Goal: Transaction & Acquisition: Purchase product/service

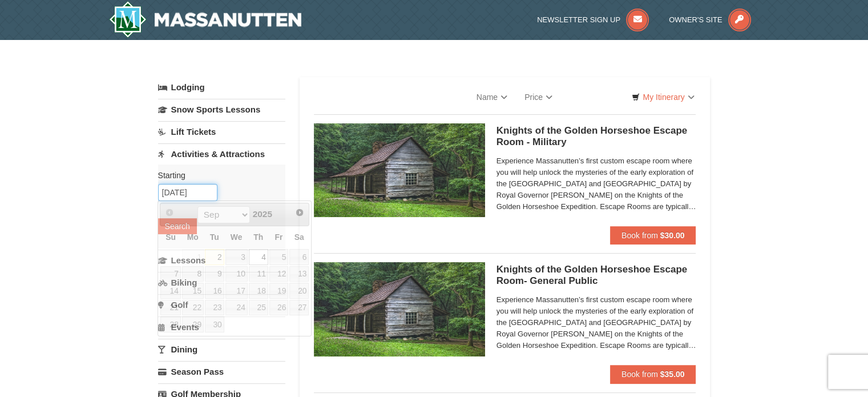
click at [199, 192] on input "09/04/2025" at bounding box center [187, 192] width 59 height 17
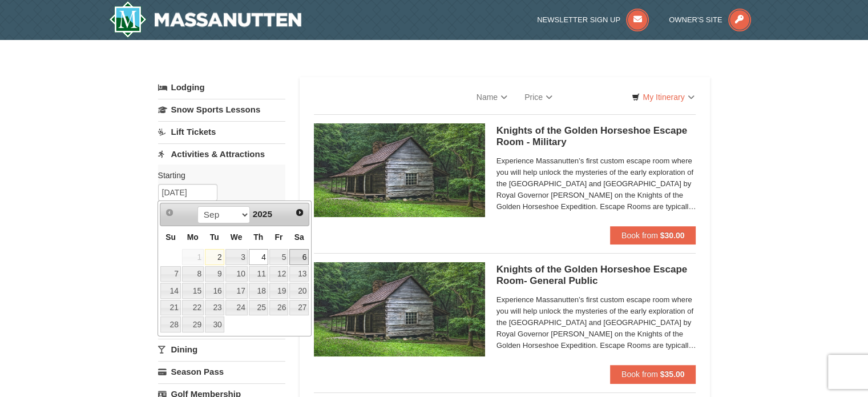
click at [305, 256] on link "6" at bounding box center [298, 257] width 19 height 16
type input "[DATE]"
click at [189, 196] on input "[DATE]" at bounding box center [187, 192] width 59 height 17
click at [304, 255] on link "6" at bounding box center [298, 257] width 19 height 16
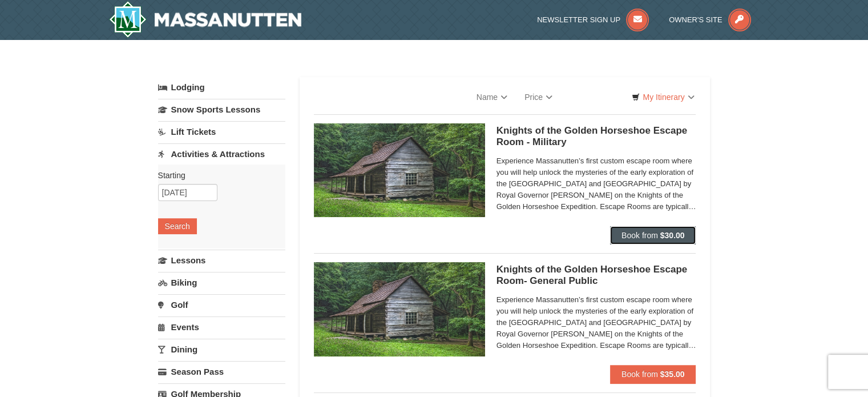
click at [641, 231] on span "Book from" at bounding box center [640, 235] width 37 height 9
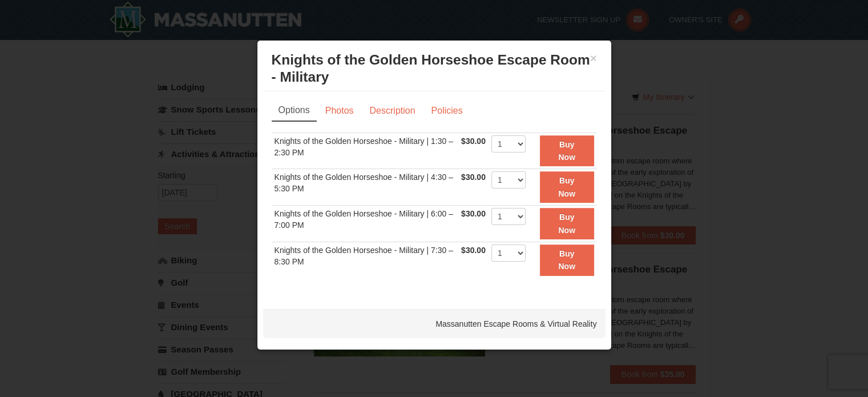
click at [715, 124] on div at bounding box center [434, 198] width 868 height 397
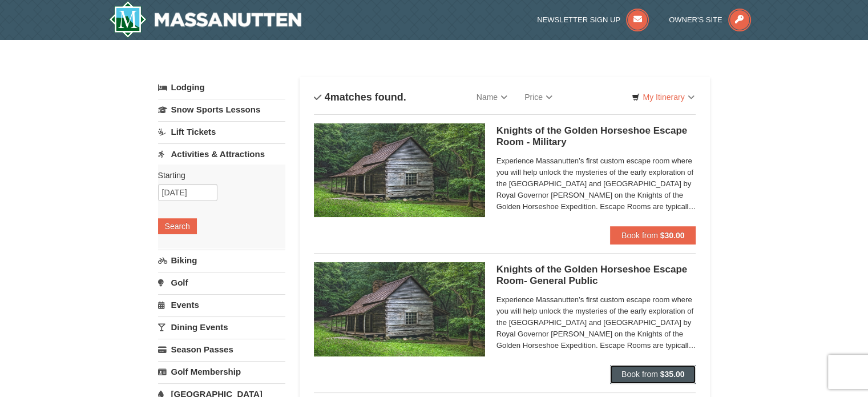
click at [646, 372] on span "Book from" at bounding box center [640, 373] width 37 height 9
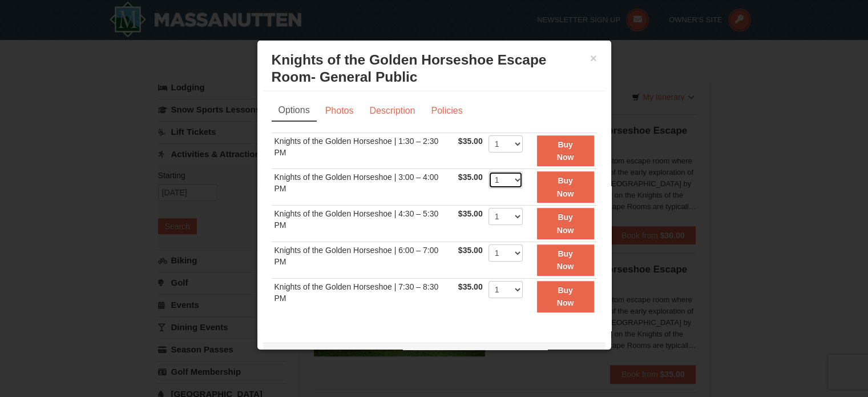
click at [500, 178] on select "1 2 3 4 5 6 7 8" at bounding box center [506, 179] width 34 height 17
select select "3"
click at [489, 171] on select "1 2 3 4 5 6 7 8" at bounding box center [506, 179] width 34 height 17
click at [548, 187] on button "Buy Now" at bounding box center [565, 186] width 57 height 31
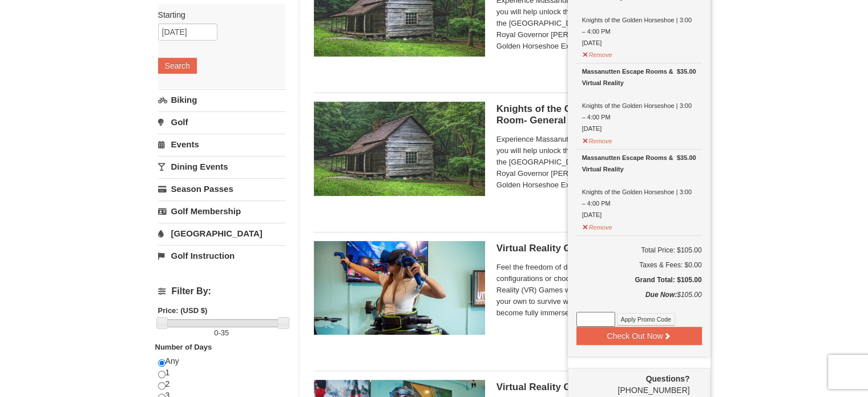
scroll to position [168, 0]
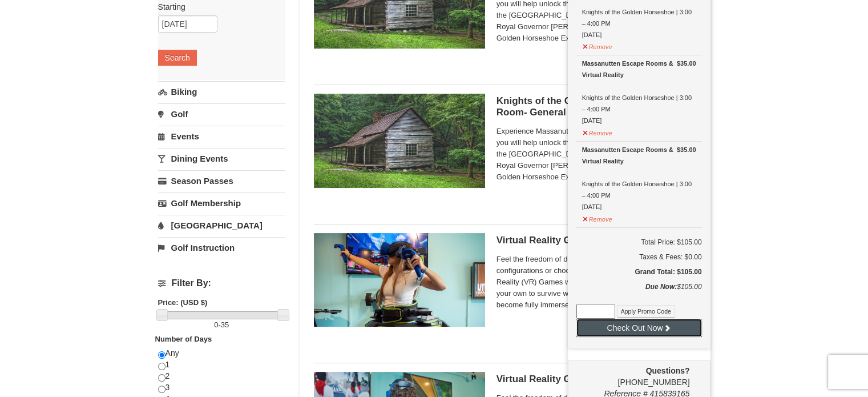
click at [633, 328] on button "Check Out Now" at bounding box center [640, 328] width 126 height 18
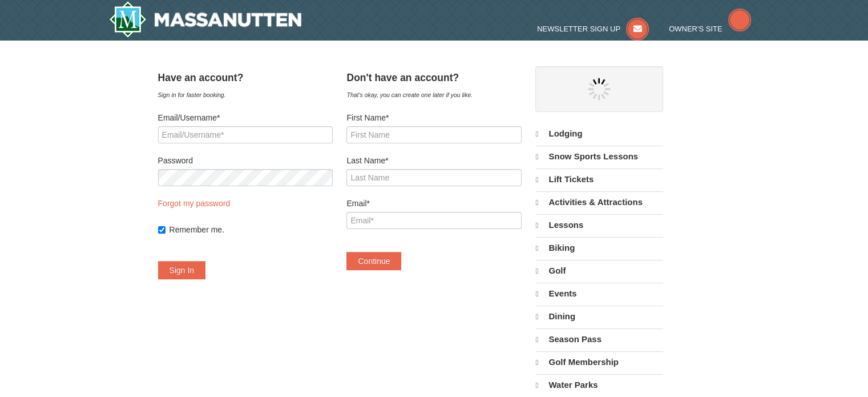
select select "9"
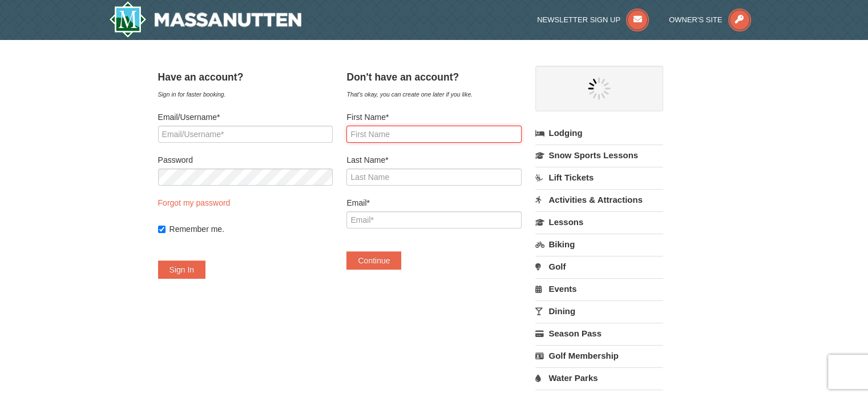
click at [395, 135] on input "First Name*" at bounding box center [434, 134] width 175 height 17
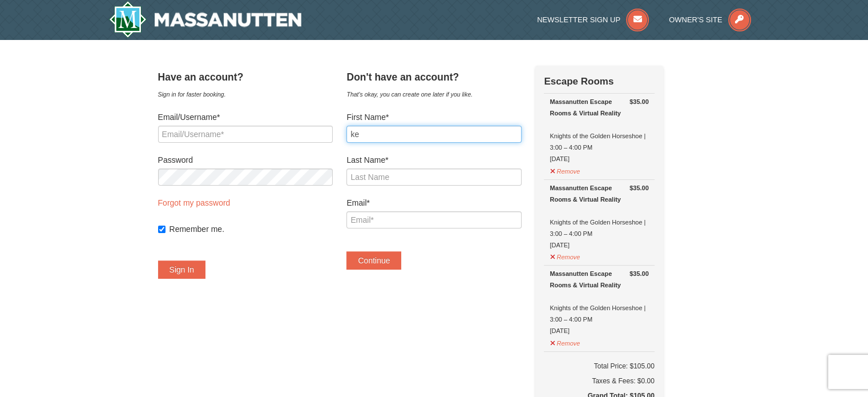
type input "k"
type input "Sandy"
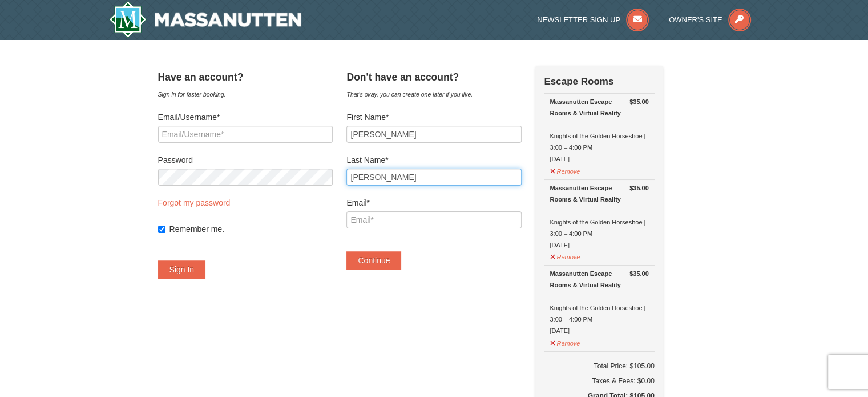
type input "Mueller"
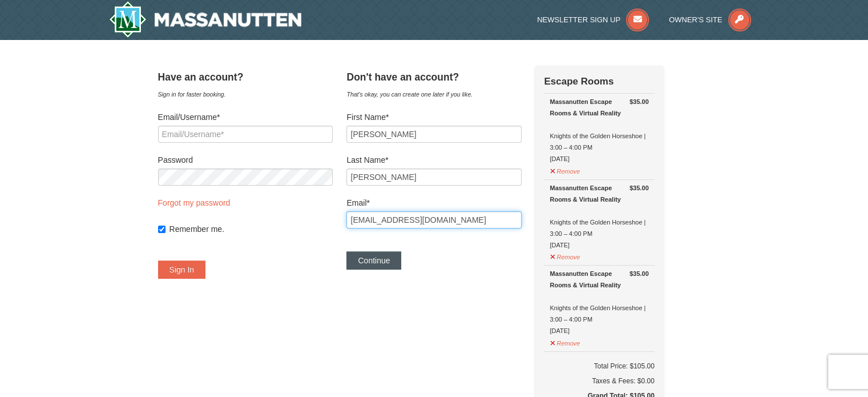
type input "romanishankelly@gmail.com"
click at [383, 262] on button "Continue" at bounding box center [374, 260] width 55 height 18
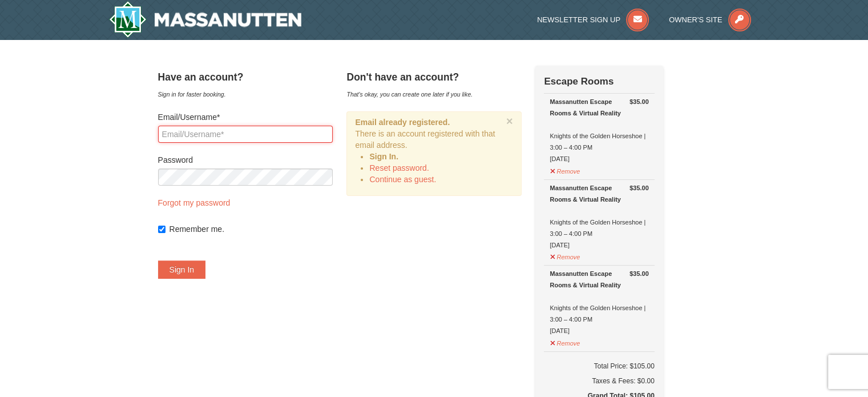
click at [246, 134] on input "Email/Username*" at bounding box center [245, 134] width 175 height 17
type input "romanishankelly@gmail.com"
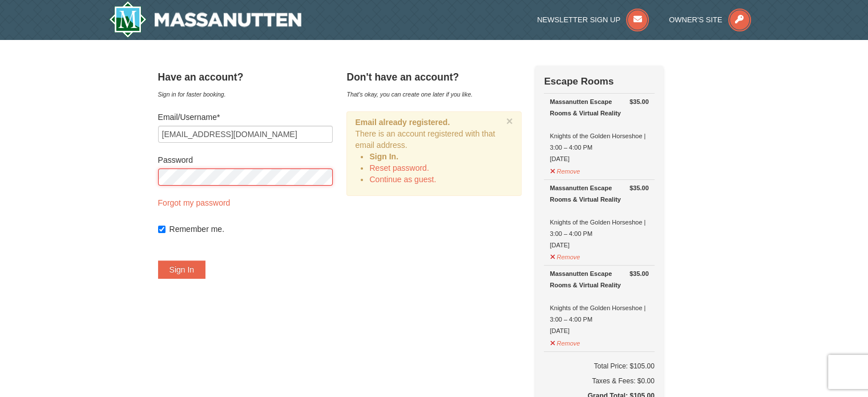
click at [158, 260] on button "Sign In" at bounding box center [182, 269] width 48 height 18
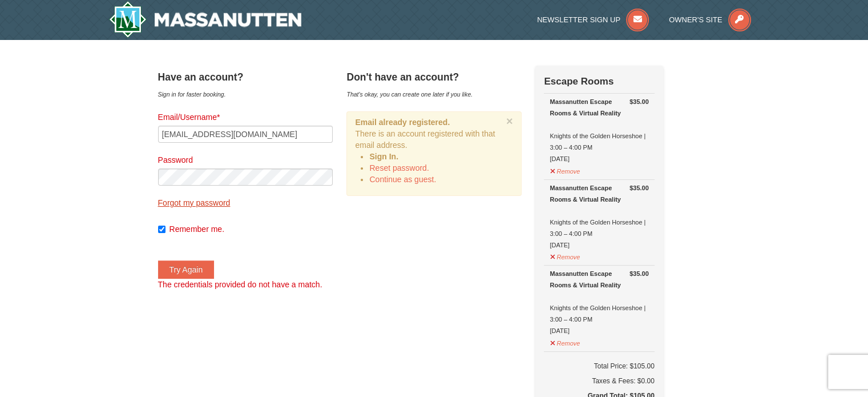
click at [201, 203] on link "Forgot my password" at bounding box center [194, 202] width 73 height 9
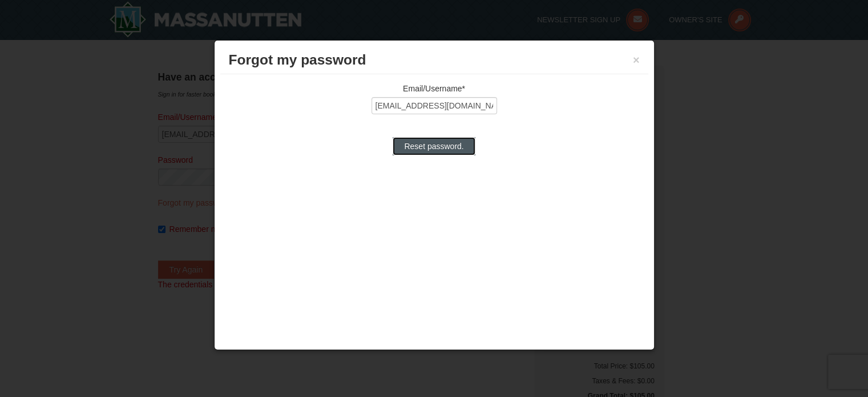
click at [430, 144] on input "Reset password." at bounding box center [434, 146] width 82 height 18
type input "Processing..."
type input "romanishankelly@gmail.com"
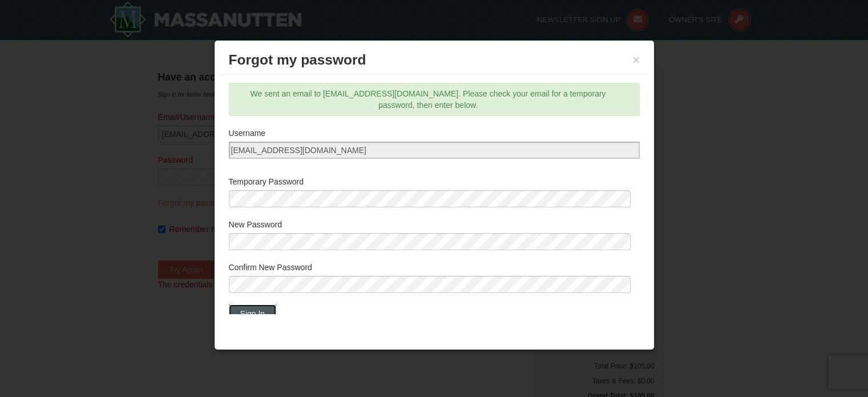
click at [264, 307] on button "Sign In" at bounding box center [253, 313] width 48 height 18
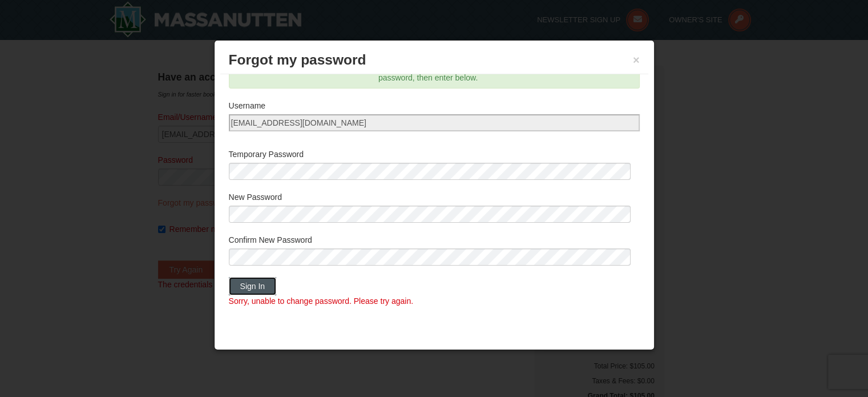
click at [267, 293] on button "Sign In" at bounding box center [253, 286] width 48 height 18
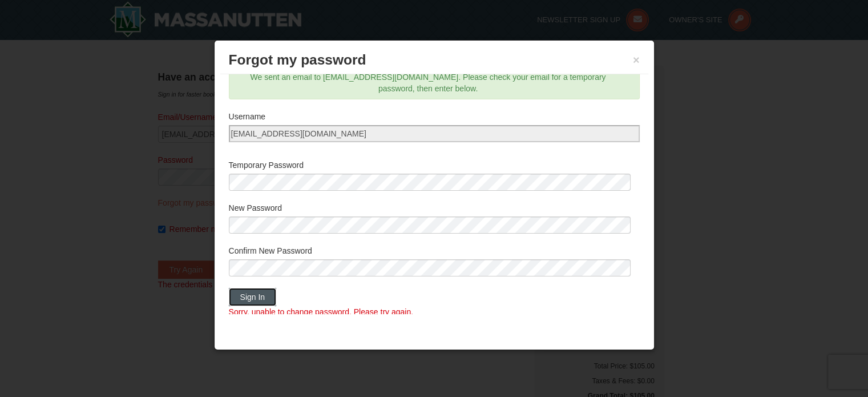
click at [257, 304] on button "Sign In" at bounding box center [253, 297] width 48 height 18
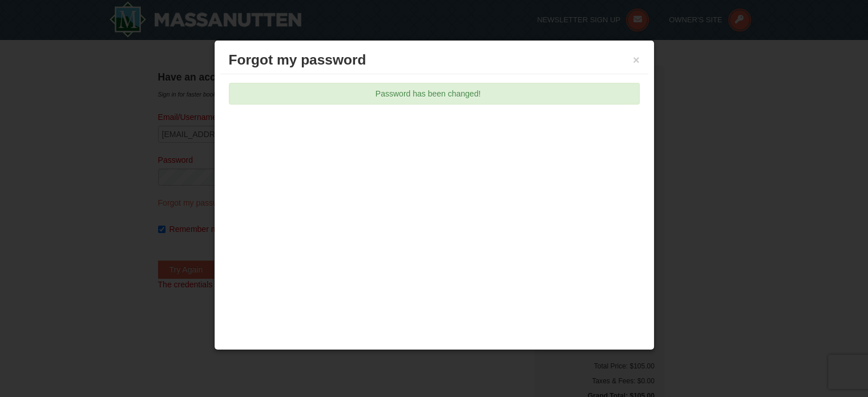
click at [492, 199] on div "Forgot my password × Email/Username* romanishankelly@gmail.com Reset password. …" at bounding box center [434, 195] width 441 height 310
click at [637, 56] on button "×" at bounding box center [636, 59] width 7 height 11
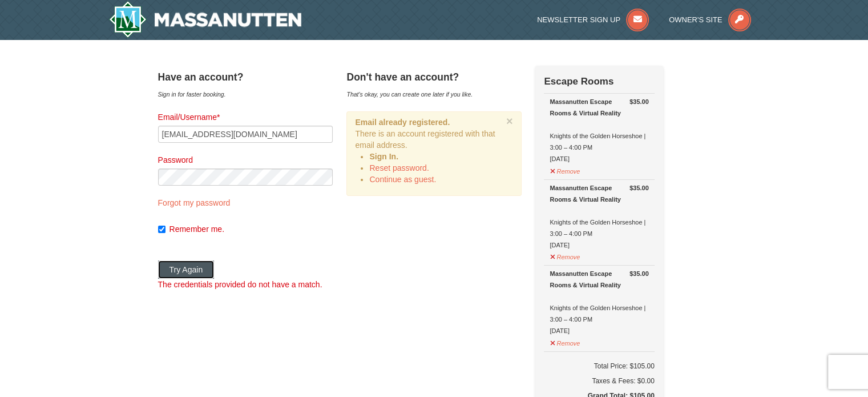
click at [199, 276] on button "Try Again" at bounding box center [186, 269] width 57 height 18
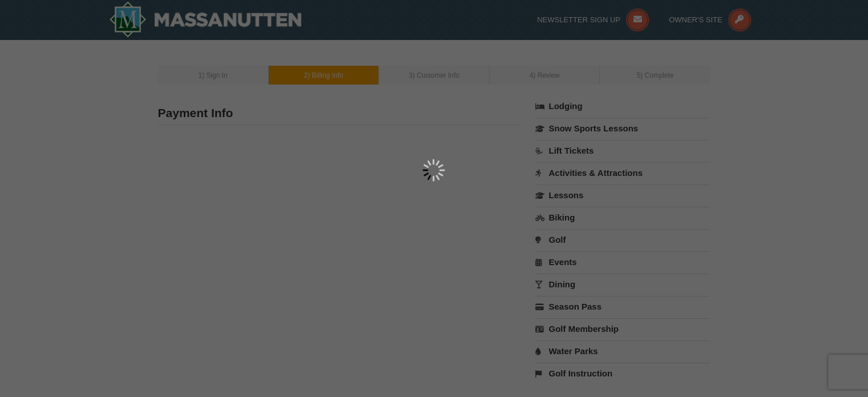
type input "[PERSON_NAME]"
type input "[STREET_ADDRESS][PERSON_NAME]"
type input "Gerrardstown"
type input "25420"
type input "610"
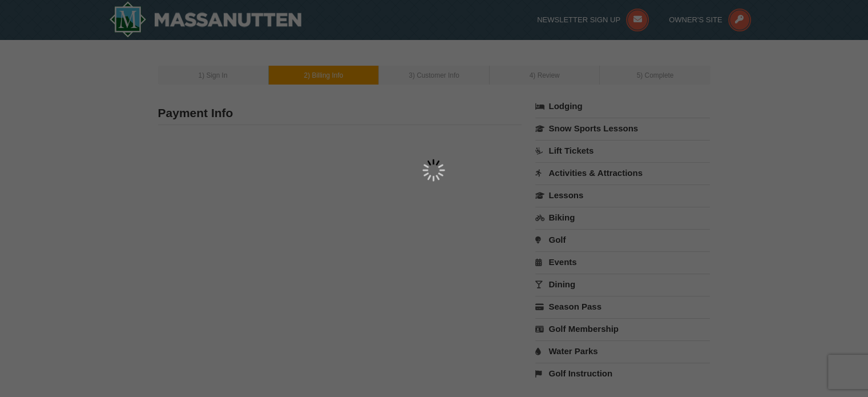
type input "417"
type input "9583"
type input "[EMAIL_ADDRESS][DOMAIN_NAME]"
select select "WV"
select select "9"
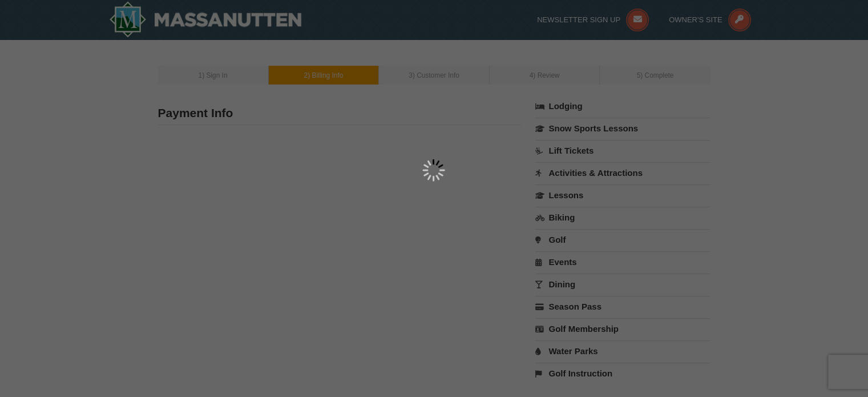
select select "9"
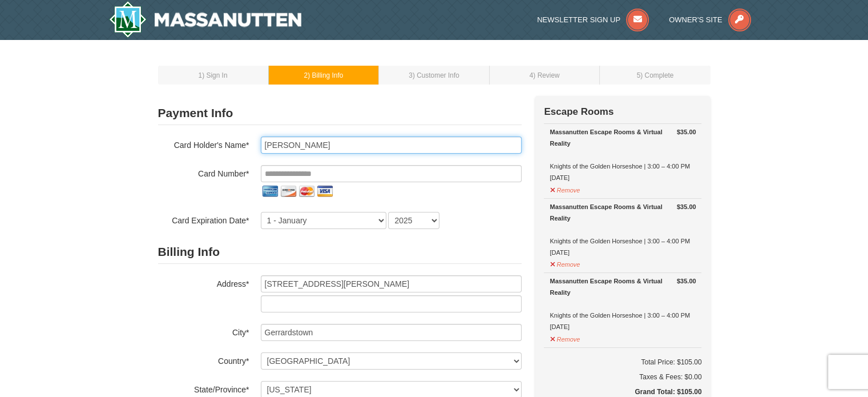
click at [363, 148] on input "[PERSON_NAME]" at bounding box center [391, 144] width 261 height 17
type input "[PERSON_NAME]"
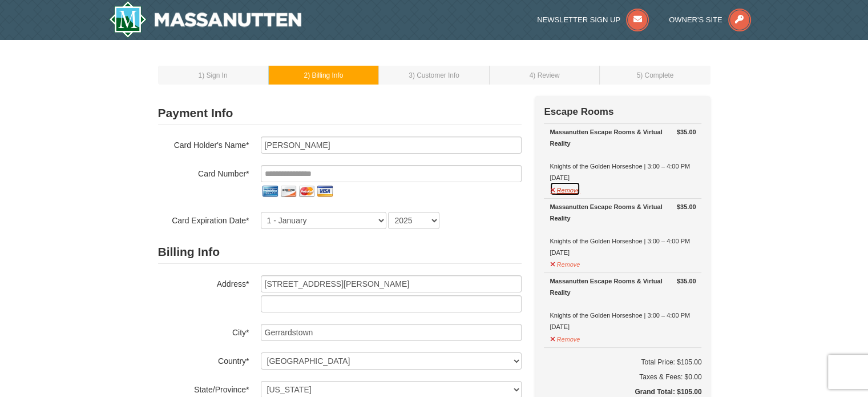
click at [560, 191] on button "Remove" at bounding box center [565, 189] width 31 height 14
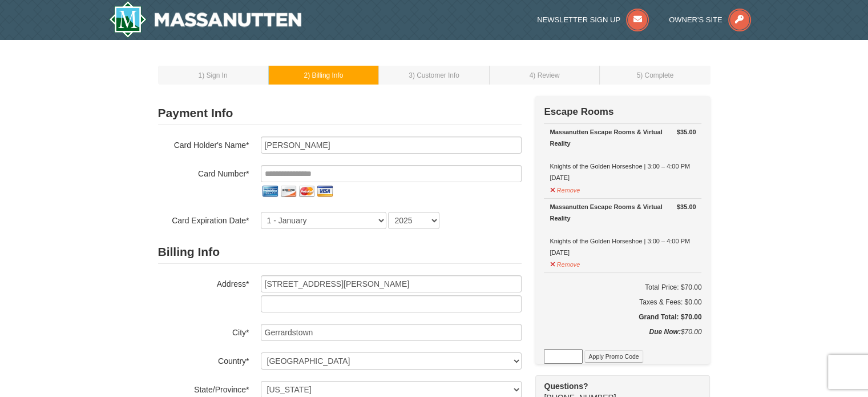
click at [598, 170] on div "Massanutten Escape Rooms & Virtual Reality Knights of the Golden Horseshoe | 3:…" at bounding box center [623, 154] width 146 height 57
click at [601, 131] on div "Massanutten Escape Rooms & Virtual Reality" at bounding box center [623, 137] width 146 height 23
click at [572, 187] on button "Remove" at bounding box center [565, 189] width 31 height 14
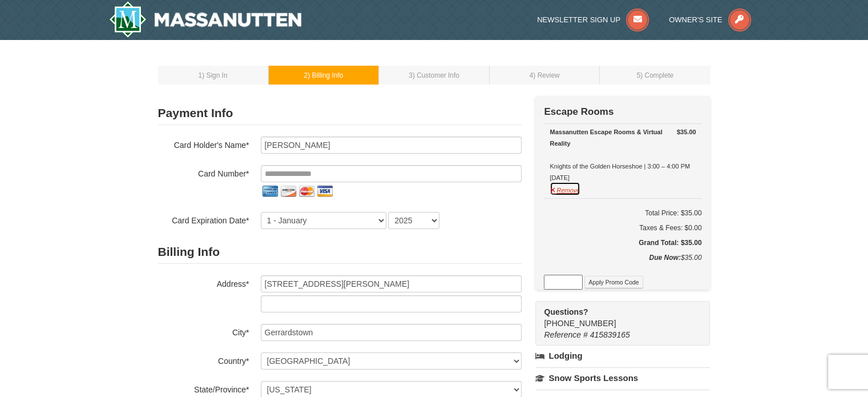
click at [565, 186] on button "Remove" at bounding box center [565, 189] width 31 height 14
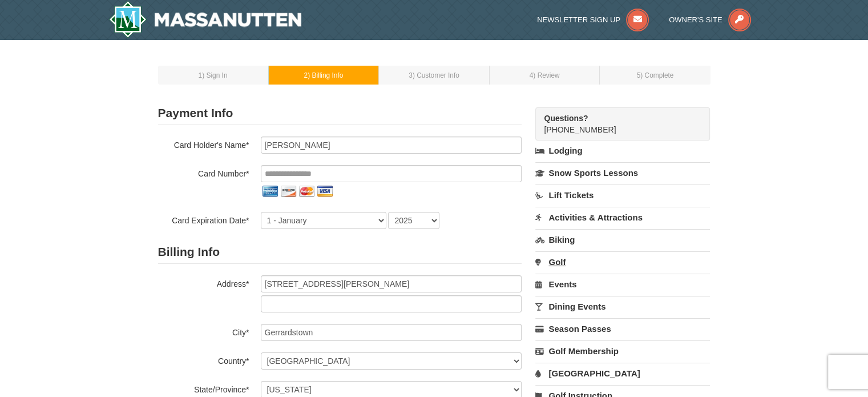
scroll to position [38, 0]
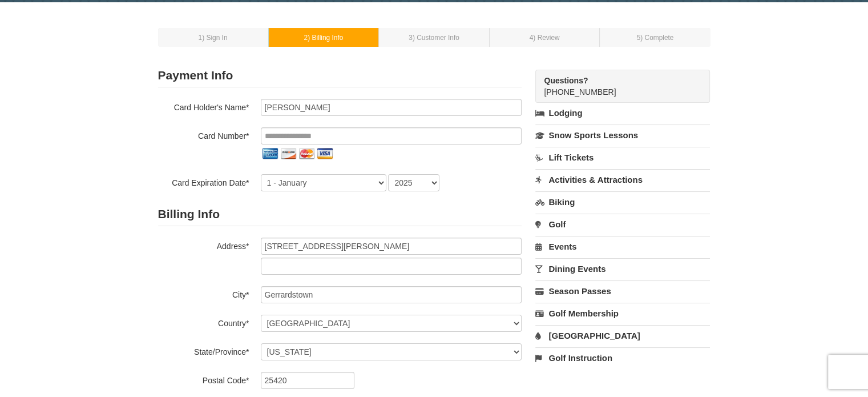
click at [585, 180] on link "Activities & Attractions" at bounding box center [623, 179] width 175 height 21
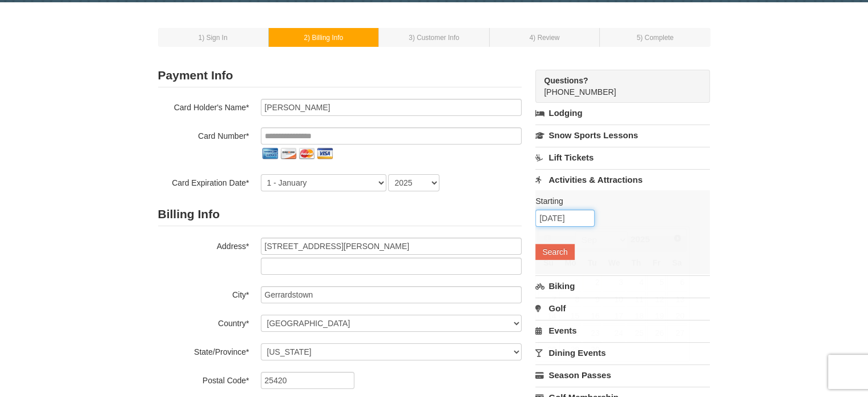
click at [570, 220] on input "[DATE]" at bounding box center [565, 218] width 59 height 17
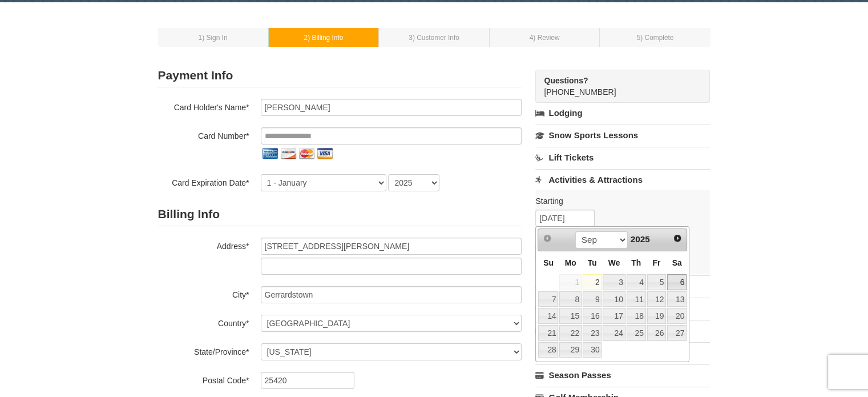
click at [681, 280] on link "6" at bounding box center [676, 282] width 19 height 16
type input "09/06/2025"
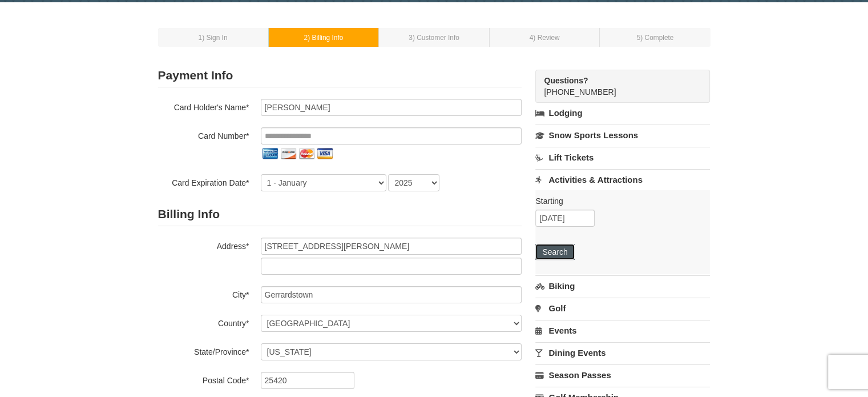
click at [549, 247] on button "Search" at bounding box center [555, 252] width 39 height 16
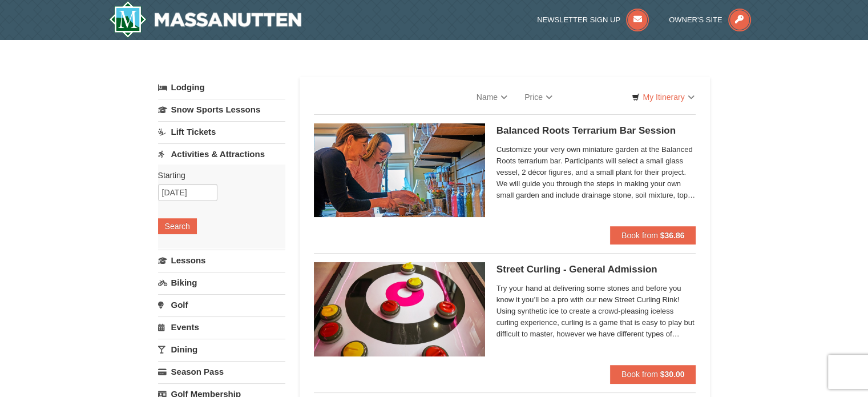
select select "9"
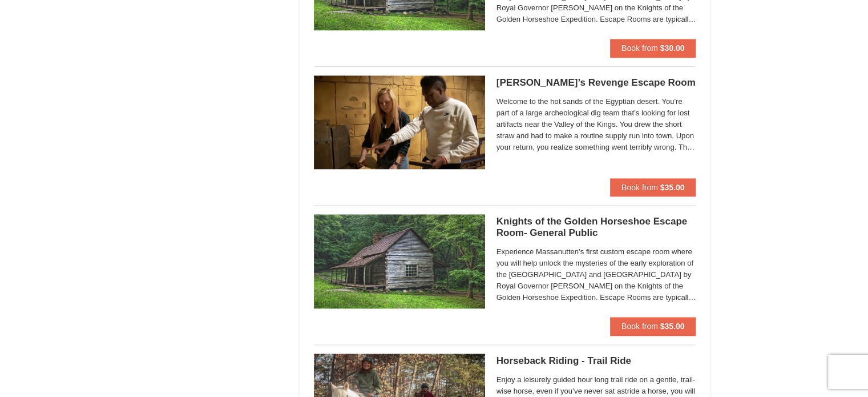
scroll to position [1075, 0]
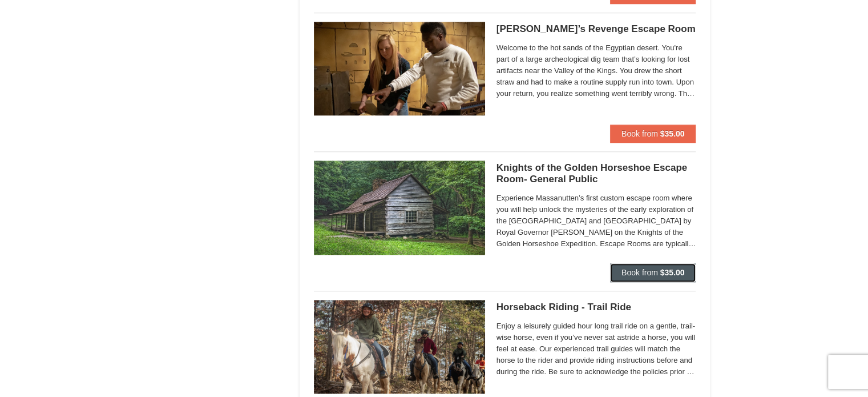
click at [628, 266] on button "Book from $35.00" at bounding box center [653, 272] width 86 height 18
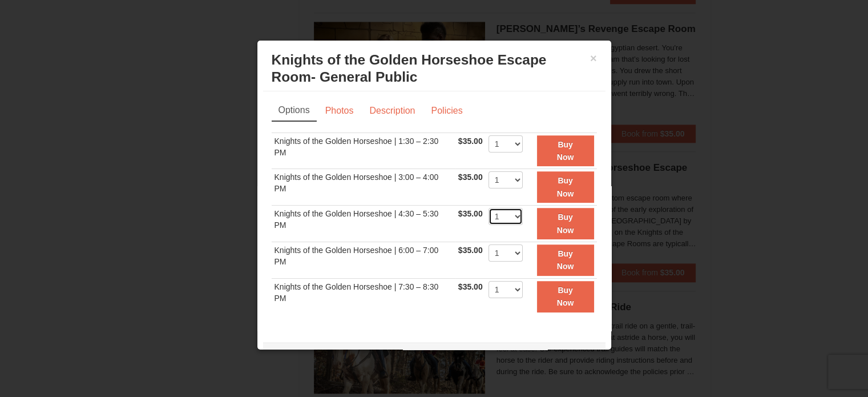
click at [500, 216] on select "1 2 3 4 5 6 7 8" at bounding box center [506, 216] width 34 height 17
select select "2"
click at [489, 208] on select "1 2 3 4 5 6 7 8" at bounding box center [506, 216] width 34 height 17
click at [557, 226] on strong "Buy Now" at bounding box center [565, 223] width 17 height 22
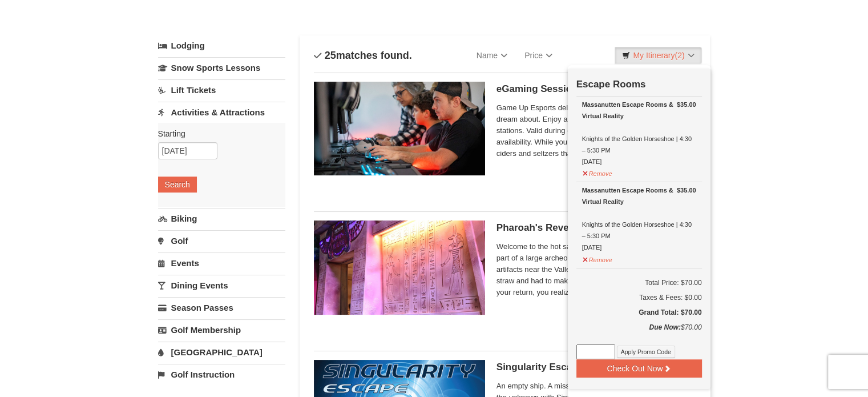
scroll to position [43, 0]
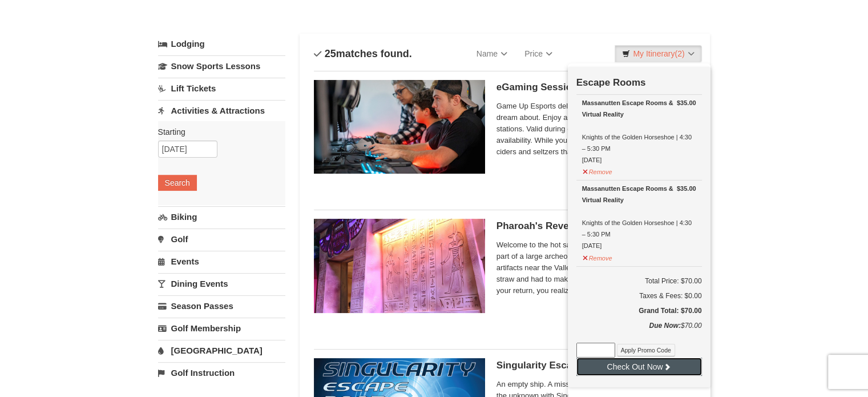
click at [660, 361] on button "Check Out Now" at bounding box center [640, 366] width 126 height 18
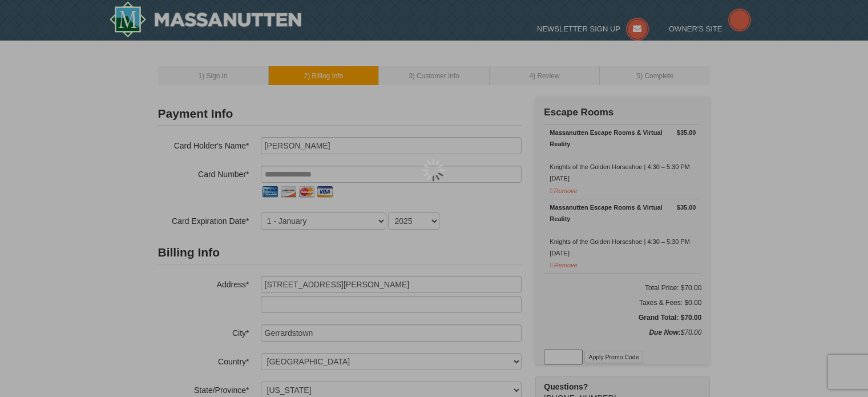
select select "WV"
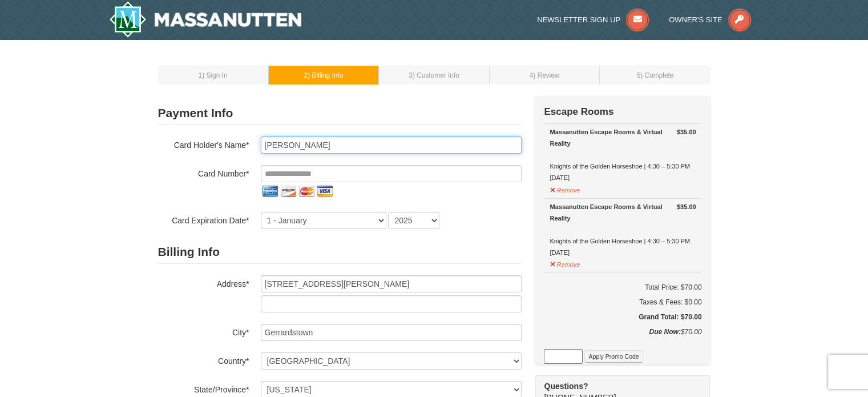
click at [382, 146] on input "Kelly Romanishan" at bounding box center [391, 144] width 261 height 17
type input "Kelly MuellerRom"
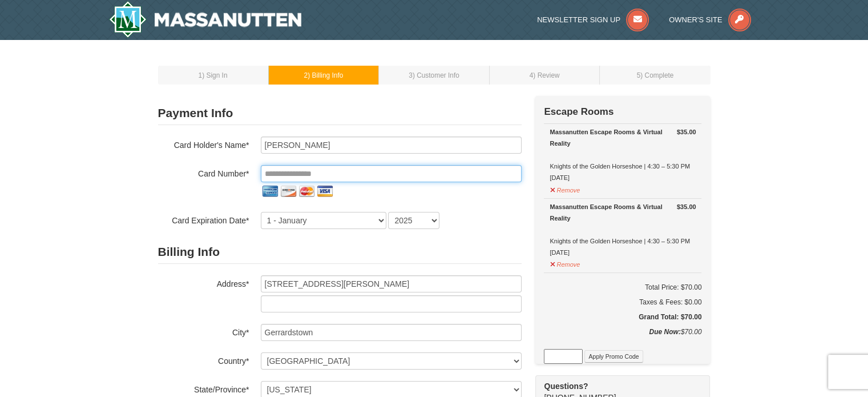
click at [335, 172] on input "tel" at bounding box center [391, 173] width 261 height 17
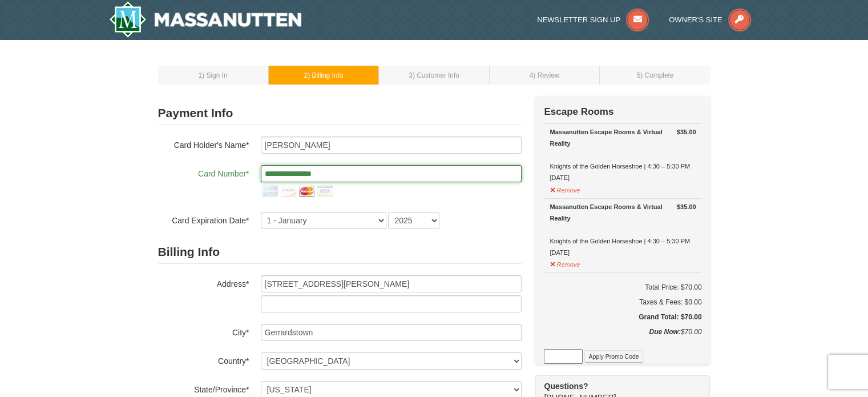
type input "**********"
click at [333, 222] on select "1 - January 2 - February 3 - March 4 - April 5 - May 6 - June 7 - July 8 - Augu…" at bounding box center [324, 220] width 126 height 17
select select "12"
click at [261, 212] on select "1 - January 2 - February 3 - March 4 - April 5 - May 6 - June 7 - July 8 - Augu…" at bounding box center [324, 220] width 126 height 17
click at [423, 221] on select "2025 2026 2027 2028 2029 2030 2031 2032 2033 2034" at bounding box center [413, 220] width 51 height 17
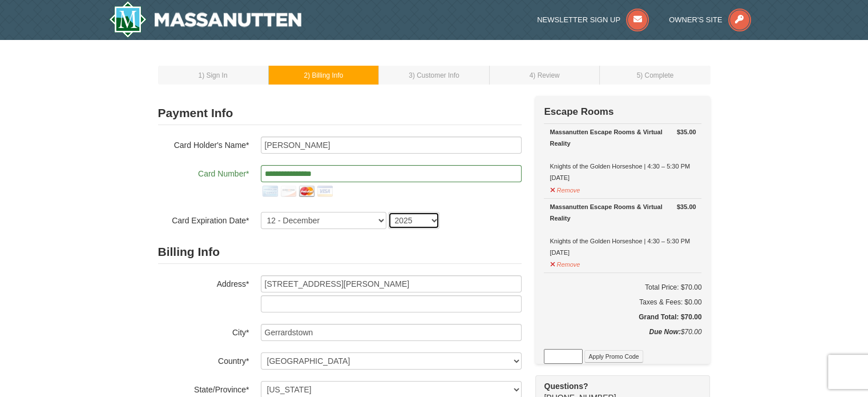
select select "2028"
click at [388, 212] on select "2025 2026 2027 2028 2029 2030 2031 2032 2033 2034" at bounding box center [413, 220] width 51 height 17
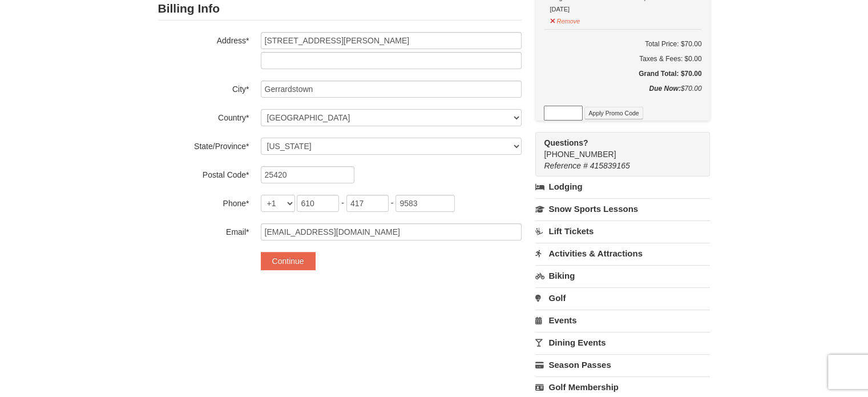
scroll to position [244, 0]
click at [303, 258] on button "Continue" at bounding box center [288, 260] width 55 height 18
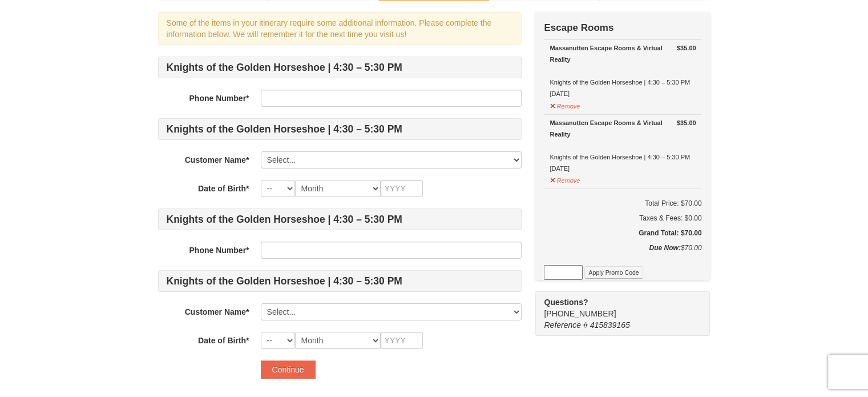
scroll to position [79, 0]
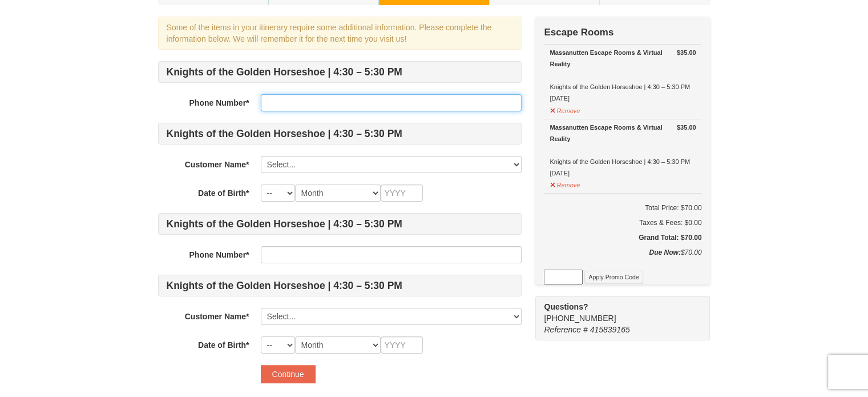
click at [315, 99] on input "text" at bounding box center [391, 102] width 261 height 17
type input "9083191232"
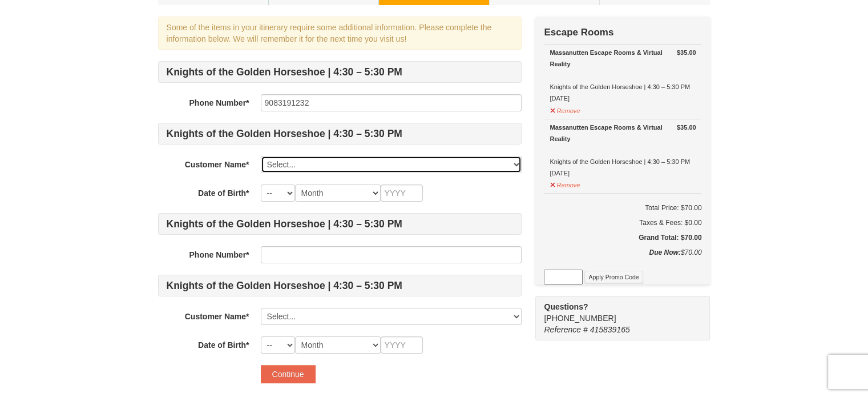
click at [288, 163] on select "Select... Kelly Romanishan Trenton Romanishan Add New..." at bounding box center [391, 164] width 261 height 17
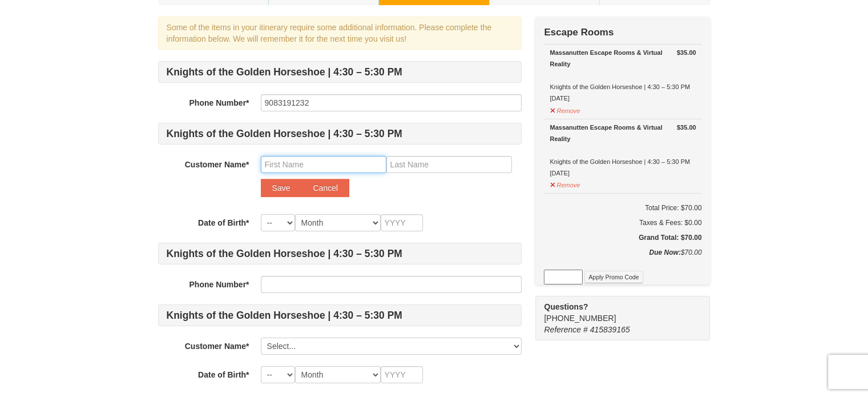
click at [301, 163] on input "text" at bounding box center [324, 164] width 126 height 17
click at [329, 163] on input "Sandy Mueller" at bounding box center [324, 164] width 126 height 17
type input "Sandy"
click at [405, 164] on input "text" at bounding box center [450, 164] width 126 height 17
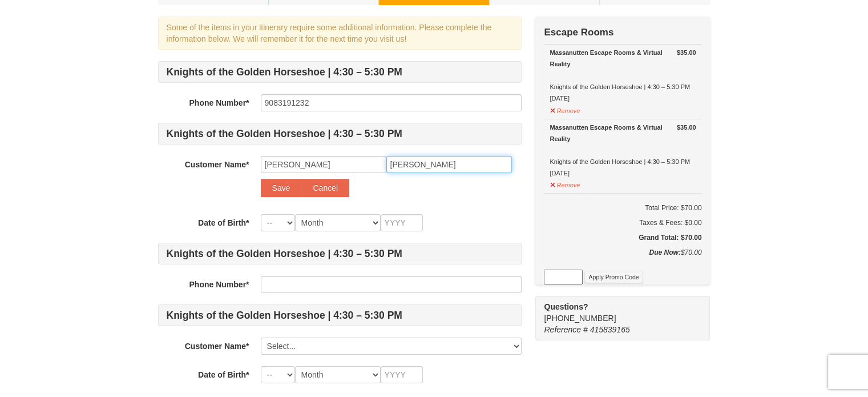
type input "Mueller"
click at [283, 220] on select "-- 01 02 03 04 05 06 07 08 09 10 11 12 13 14 15 16 17 18 19 20 21 22 23 24 25 2…" at bounding box center [278, 222] width 34 height 17
click at [261, 214] on select "-- 01 02 03 04 05 06 07 08 09 10 11 12 13 14 15 16 17 18 19 20 21 22 23 24 25 2…" at bounding box center [278, 222] width 34 height 17
click at [281, 223] on select "-- 01 02 03 04 05 06 07 08 09 10 11 12 13 14 15 16 17 18 19 20 21 22 23 24 25 2…" at bounding box center [278, 222] width 34 height 17
select select "01"
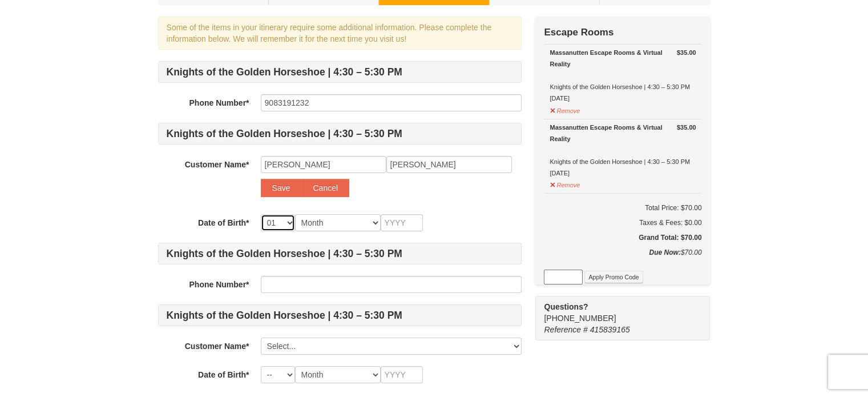
click at [261, 214] on select "-- 01 02 03 04 05 06 07 08 09 10 11 12 13 14 15 16 17 18 19 20 21 22 23 24 25 2…" at bounding box center [278, 222] width 34 height 17
click at [337, 227] on select "Month January February March April May June July August September October Novem…" at bounding box center [338, 222] width 86 height 17
select select "08"
click at [295, 214] on select "Month January February March April May June July August September October Novem…" at bounding box center [338, 222] width 86 height 17
click at [392, 223] on input "text" at bounding box center [402, 222] width 42 height 17
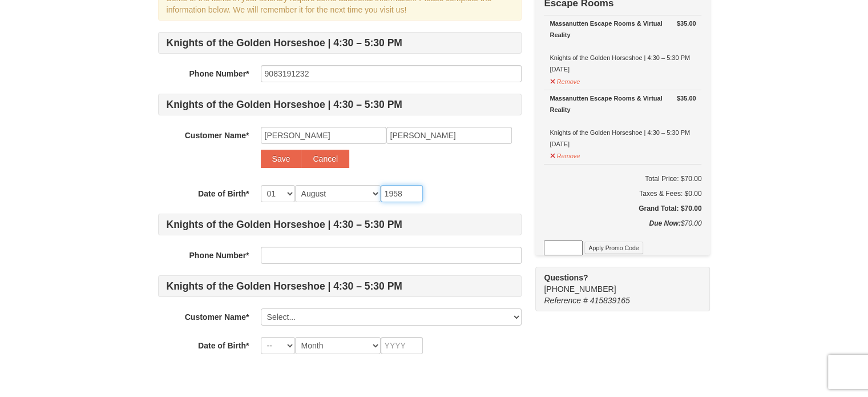
scroll to position [111, 0]
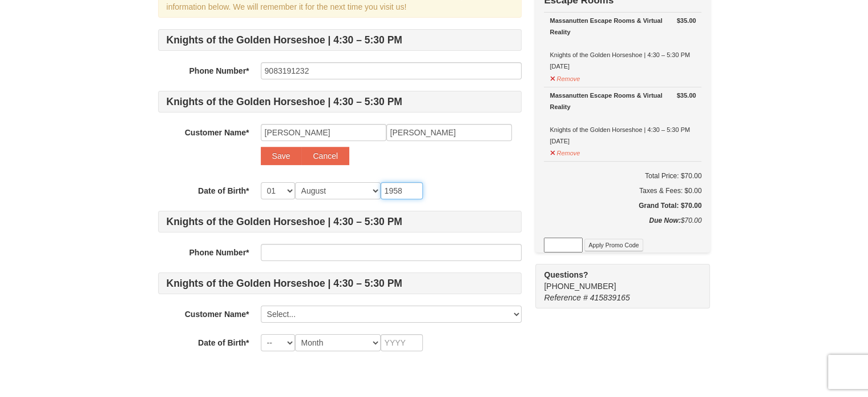
type input "1958"
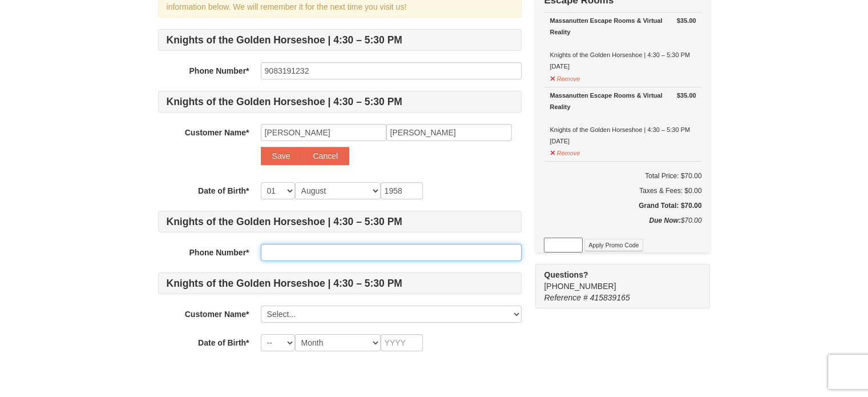
click at [277, 255] on input "text" at bounding box center [391, 252] width 261 height 17
type input "9083191232"
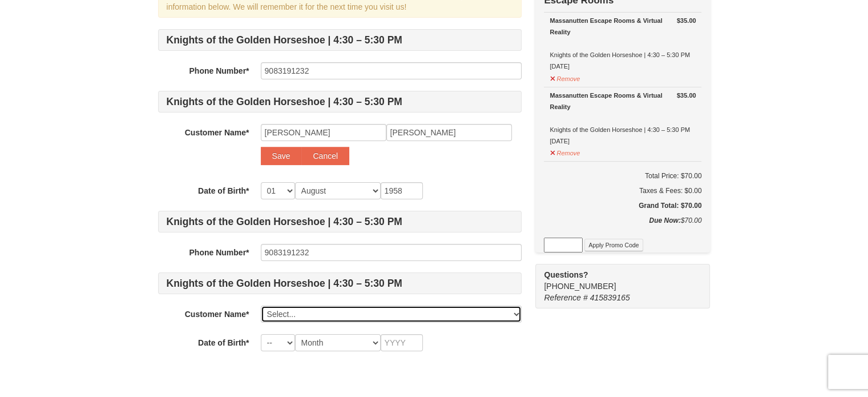
click at [290, 313] on select "Select... Kelly Romanishan Trenton Romanishan Add New..." at bounding box center [391, 313] width 261 height 17
select select "19337497"
click at [261, 305] on select "Select... Kelly Romanishan Trenton Romanishan Add New..." at bounding box center [391, 313] width 261 height 17
select select "01"
select select "02"
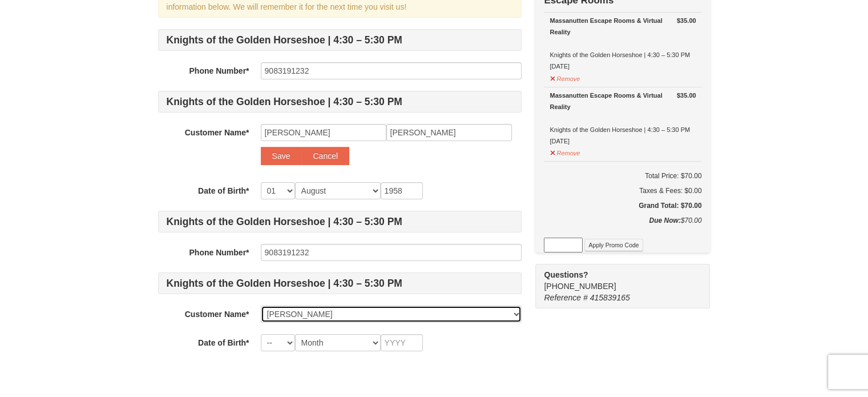
type input "2012"
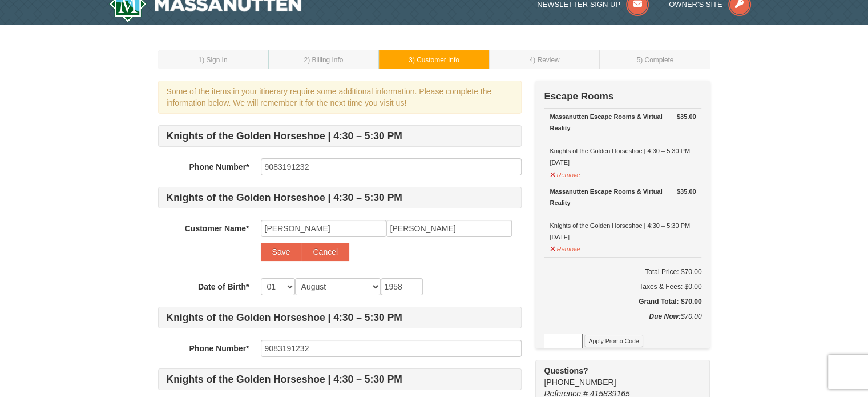
scroll to position [15, 0]
click at [274, 251] on button "Save" at bounding box center [281, 252] width 41 height 18
select select
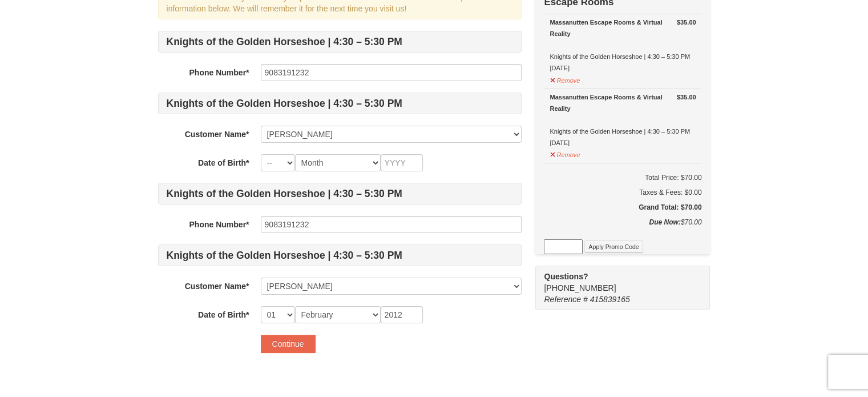
scroll to position [111, 0]
click at [288, 346] on button "Continue" at bounding box center [288, 342] width 55 height 18
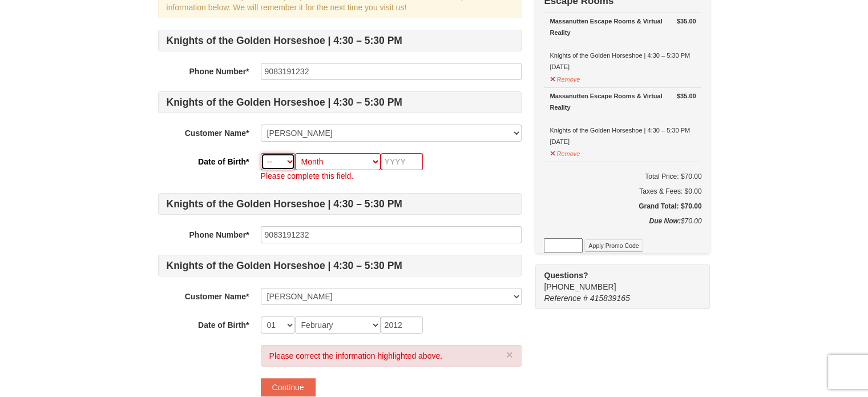
click at [277, 164] on select "-- 01 02 03 04 05 06 07 08 09 10 11 12 13 14 15 16 17 18 19 20 21 22 23 24 25 2…" at bounding box center [278, 161] width 34 height 17
select select "01"
click at [261, 153] on select "-- 01 02 03 04 05 06 07 08 09 10 11 12 13 14 15 16 17 18 19 20 21 22 23 24 25 2…" at bounding box center [278, 161] width 34 height 17
click at [335, 166] on select "Month January February March April May June July August September October Novem…" at bounding box center [338, 161] width 86 height 17
select select "08"
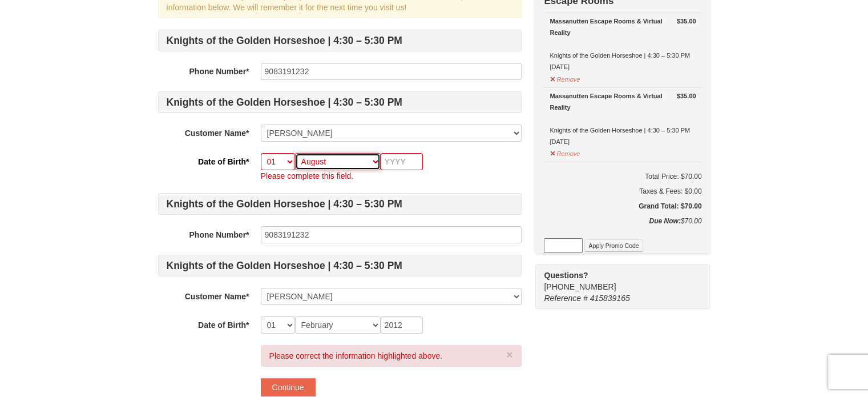
click at [295, 153] on select "Month January February March April May June July August September October Novem…" at bounding box center [338, 161] width 86 height 17
click at [401, 162] on input "text" at bounding box center [402, 161] width 42 height 17
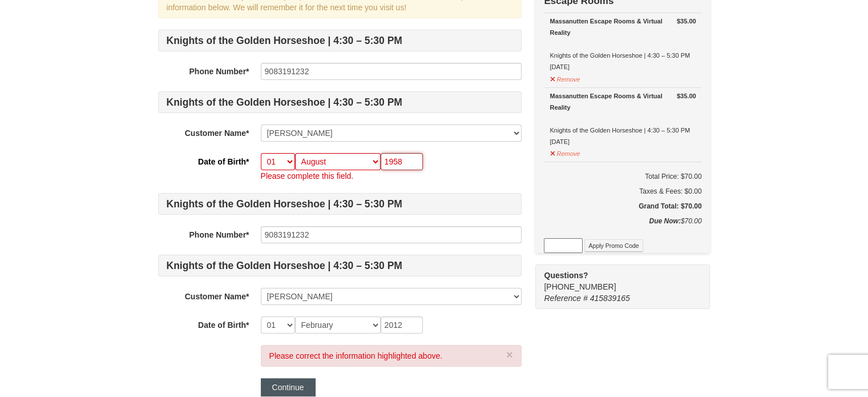
type input "1958"
click at [297, 381] on button "Continue" at bounding box center [288, 387] width 55 height 18
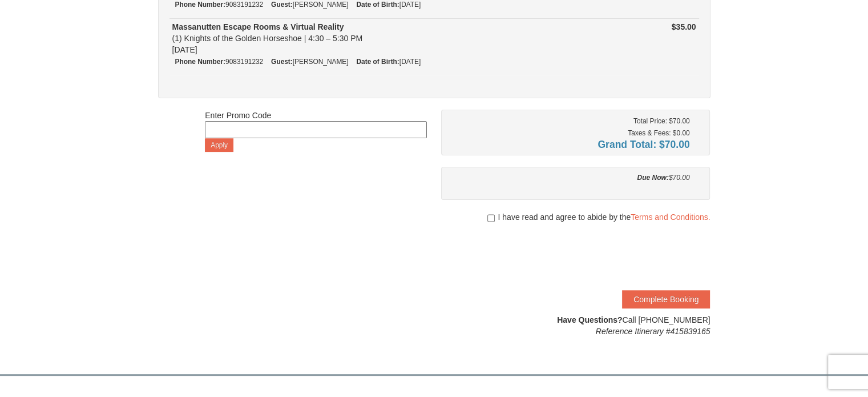
scroll to position [170, 0]
click at [489, 216] on input "checkbox" at bounding box center [491, 216] width 7 height 9
checkbox input "true"
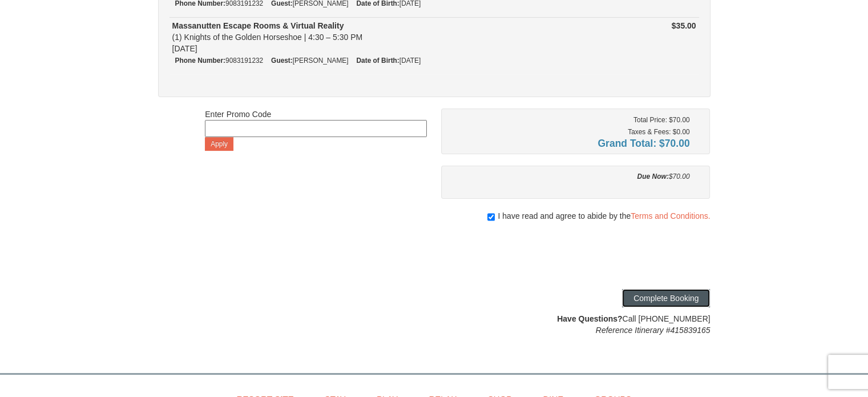
click at [654, 293] on button "Complete Booking" at bounding box center [666, 298] width 88 height 18
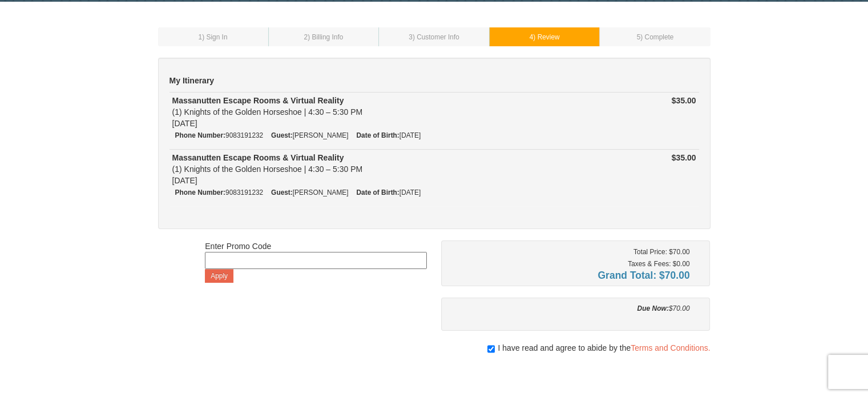
scroll to position [38, 0]
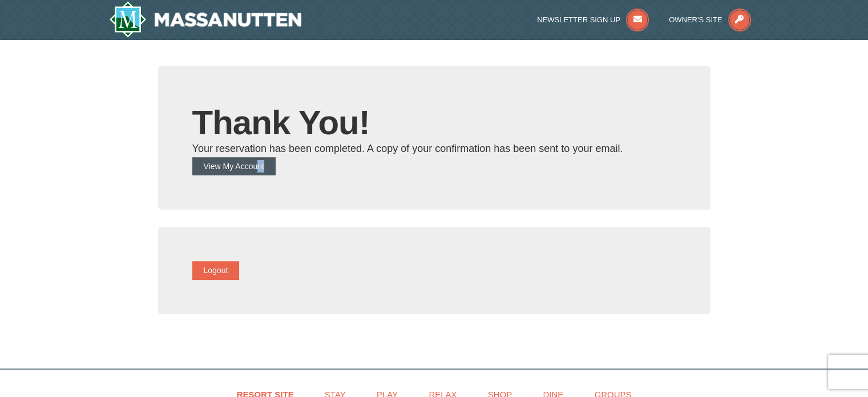
drag, startPoint x: 271, startPoint y: 176, endPoint x: 272, endPoint y: 162, distance: 13.8
click at [272, 162] on div "Thank You! Your reservation has been completed. A copy of your confirmation has…" at bounding box center [434, 138] width 553 height 144
click at [272, 162] on button "View My Account" at bounding box center [233, 166] width 83 height 18
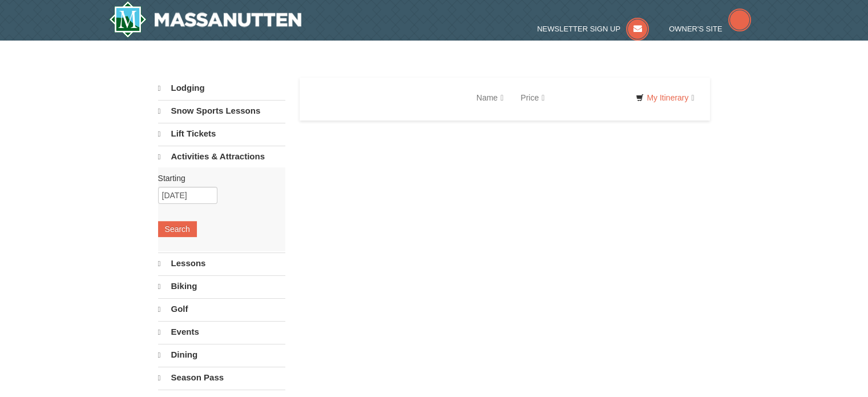
select select "9"
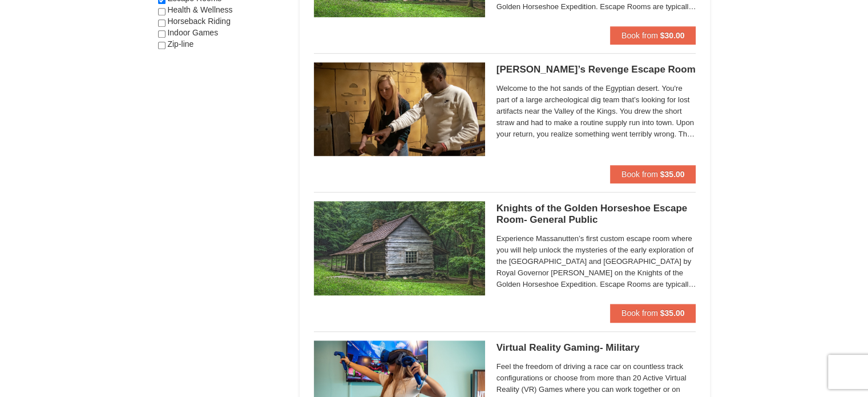
scroll to position [757, 0]
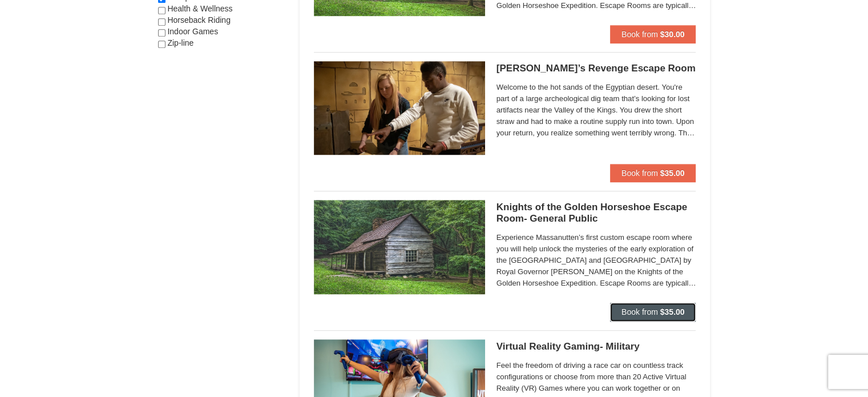
click at [645, 310] on span "Book from" at bounding box center [640, 311] width 37 height 9
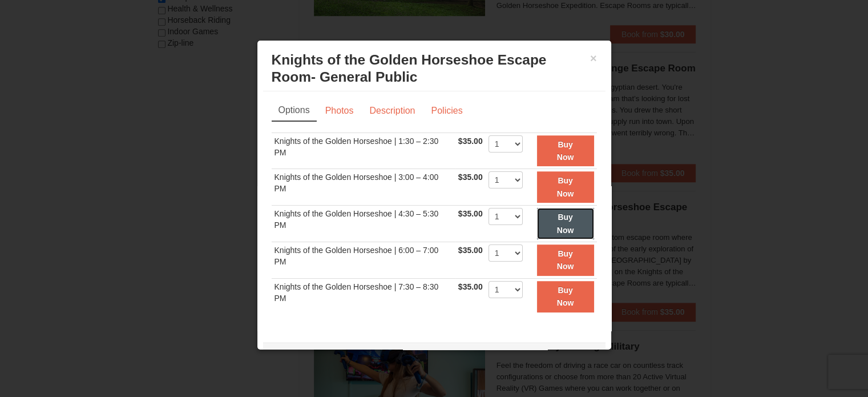
click at [540, 219] on button "Buy Now" at bounding box center [565, 223] width 57 height 31
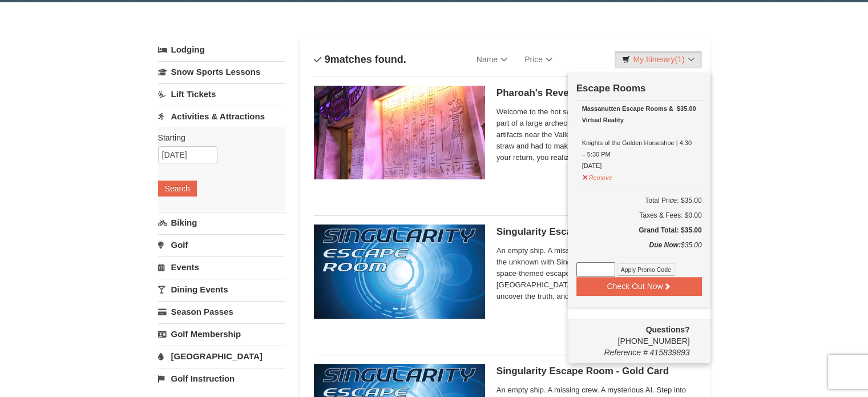
scroll to position [39, 0]
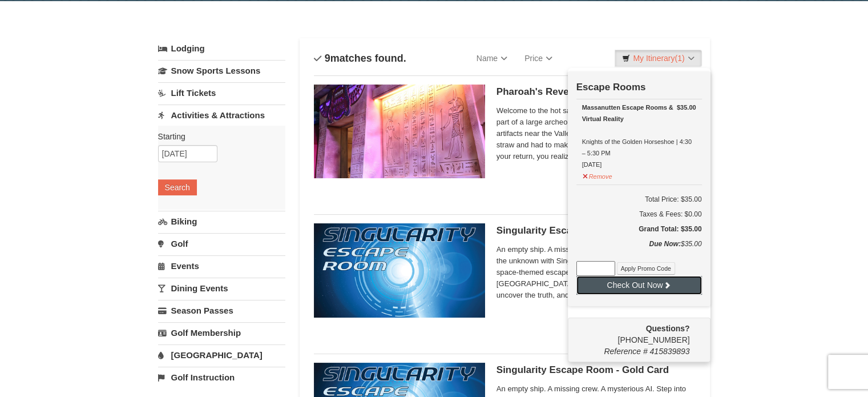
click at [637, 287] on button "Check Out Now" at bounding box center [640, 285] width 126 height 18
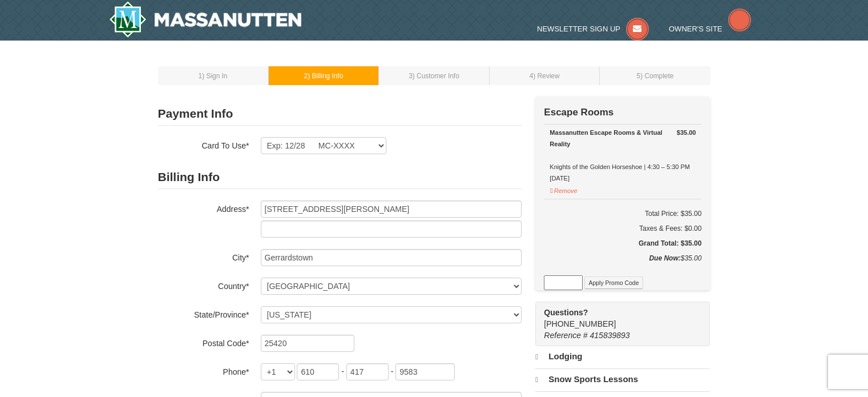
select select "WV"
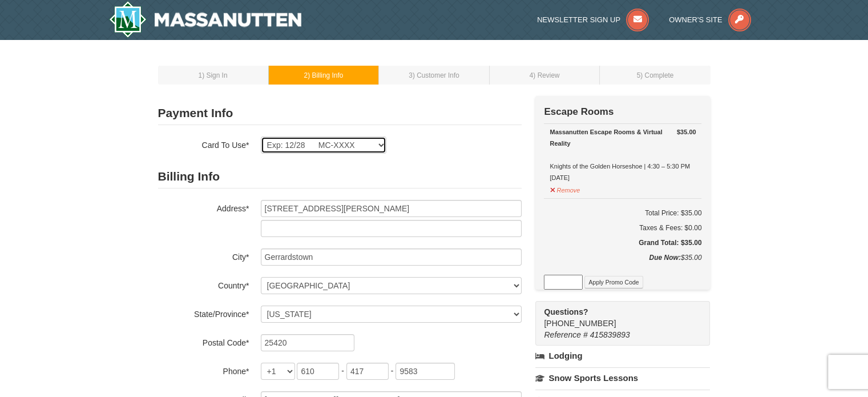
click at [321, 143] on select "Exp: 12/28 MC-XXXX New Card" at bounding box center [324, 144] width 126 height 17
select select
click at [261, 136] on select "Exp: 12/28 MC-XXXX New Card" at bounding box center [324, 144] width 126 height 17
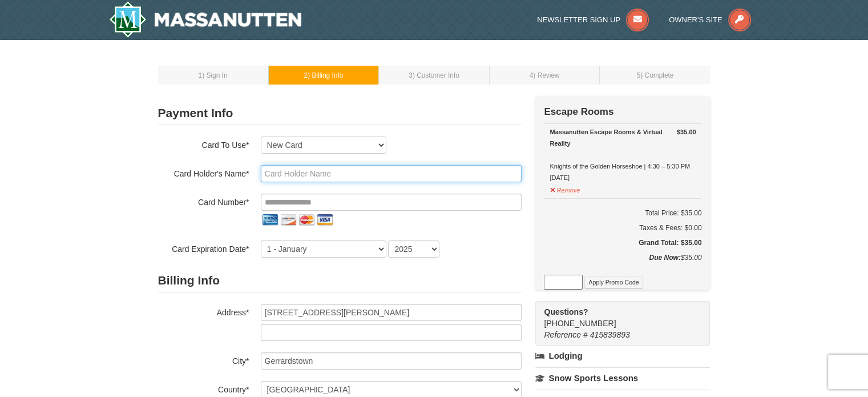
click at [297, 171] on input "text" at bounding box center [391, 173] width 261 height 17
type input "Kelly Guerriere"
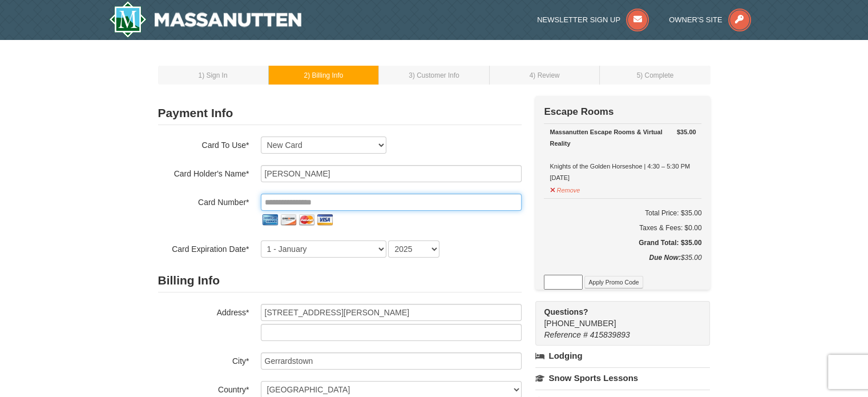
click at [348, 204] on input "tel" at bounding box center [391, 202] width 261 height 17
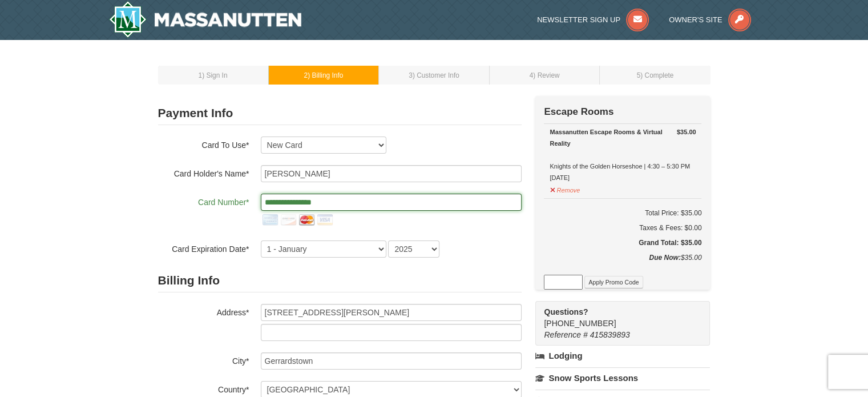
type input "**********"
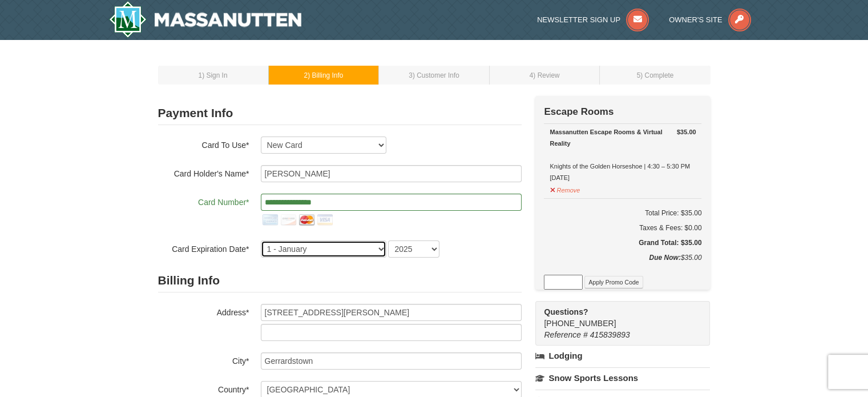
click at [334, 248] on select "1 - January 2 - February 3 - March 4 - April 5 - May 6 - June 7 - July 8 - Augu…" at bounding box center [324, 248] width 126 height 17
select select "2"
click at [261, 240] on select "1 - January 2 - February 3 - March 4 - April 5 - May 6 - June 7 - July 8 - Augu…" at bounding box center [324, 248] width 126 height 17
click at [413, 250] on select "2025 2026 2027 2028 2029 2030 2031 2032 2033 2034" at bounding box center [413, 248] width 51 height 17
select select "2030"
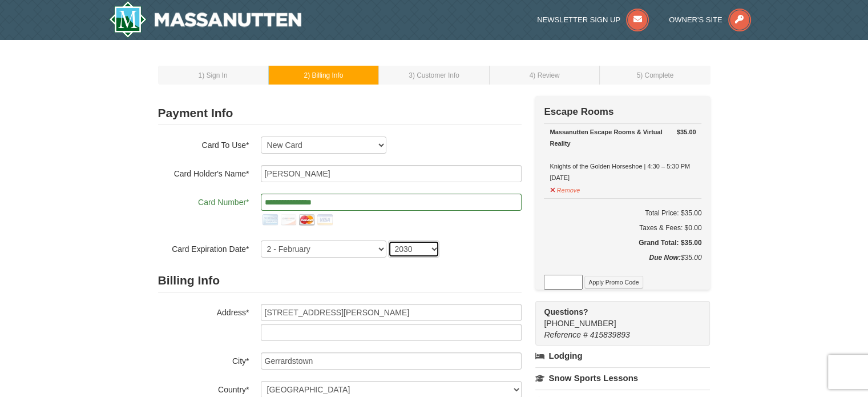
click at [388, 240] on select "2025 2026 2027 2028 2029 2030 2031 2032 2033 2034" at bounding box center [413, 248] width 51 height 17
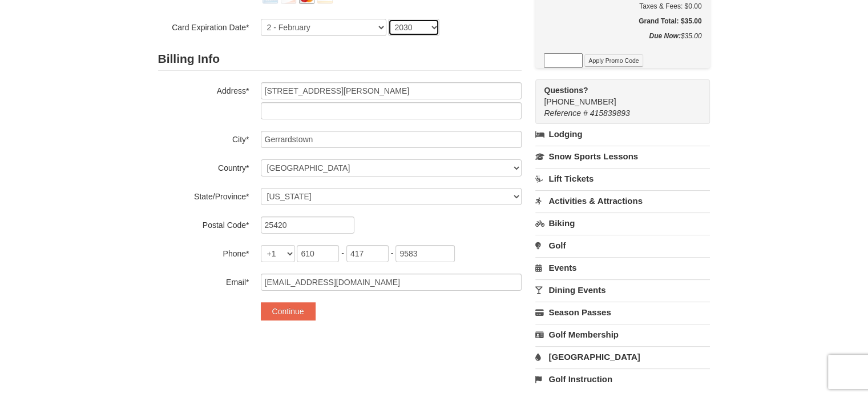
scroll to position [222, 0]
click at [291, 316] on button "Continue" at bounding box center [288, 311] width 55 height 18
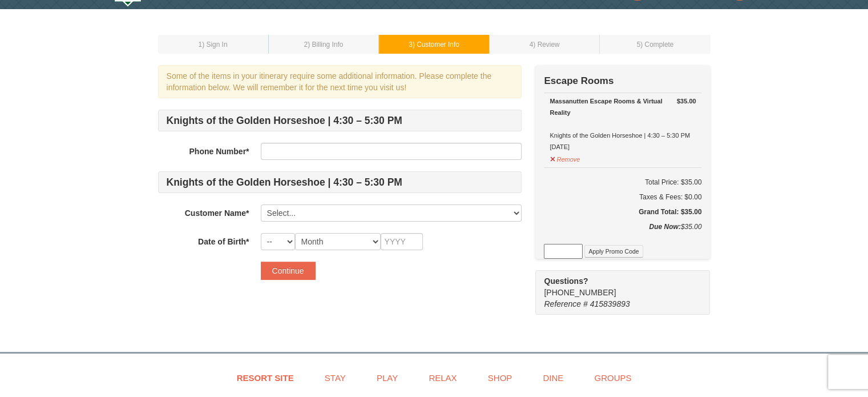
scroll to position [31, 0]
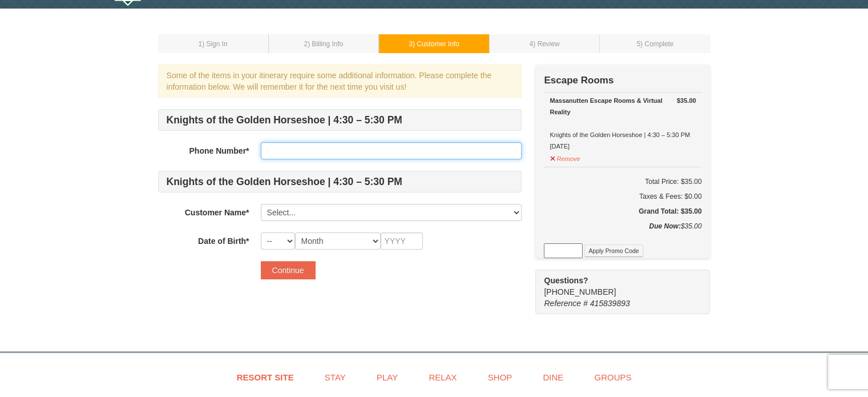
click at [320, 149] on input "text" at bounding box center [391, 150] width 261 height 17
type input "3"
type input "9083191232"
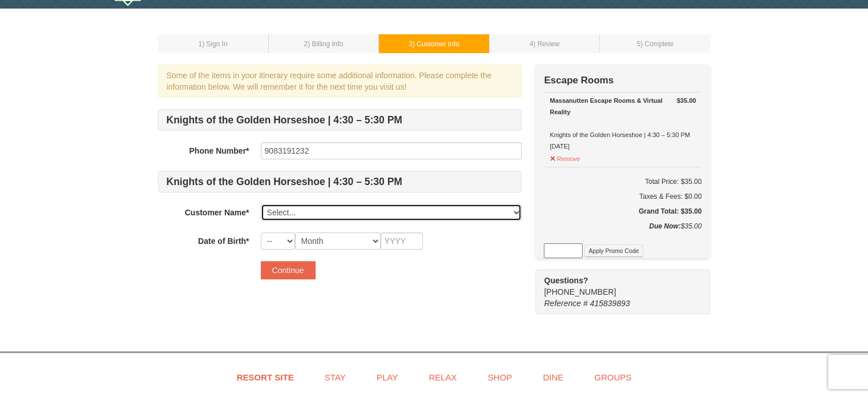
click at [321, 212] on select "Select... Kelly Romanishan Trenton Romanishan Sandy Mueller Add New..." at bounding box center [391, 212] width 261 height 17
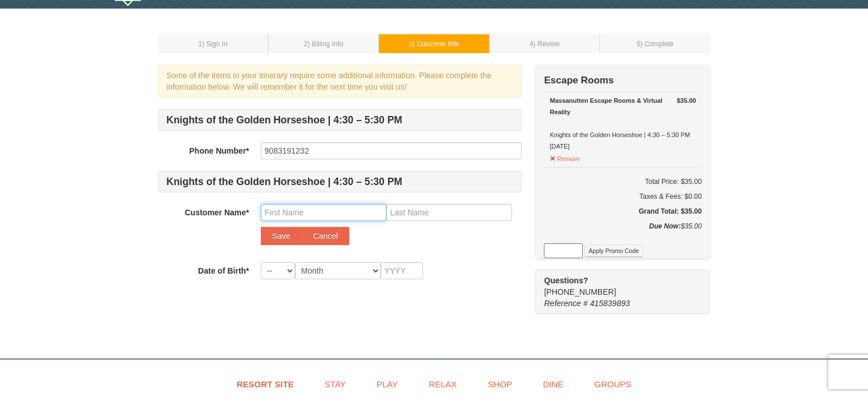
click at [305, 211] on input "text" at bounding box center [324, 212] width 126 height 17
type input "Bob"
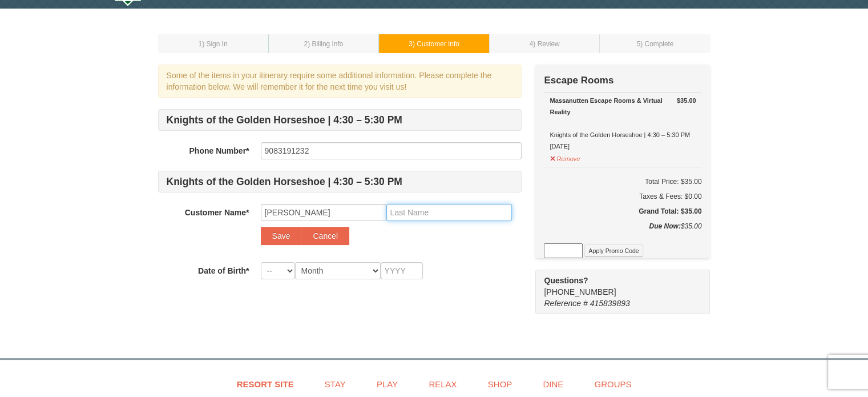
click at [411, 212] on input "text" at bounding box center [450, 212] width 126 height 17
type input "Mueller"
click at [281, 270] on select "-- 01 02 03 04 05 06 07 08 09 10 11 12 13 14 15 16 17 18 19 20 21 22 23 24 25 2…" at bounding box center [278, 270] width 34 height 17
select select "25"
click at [261, 262] on select "-- 01 02 03 04 05 06 07 08 09 10 11 12 13 14 15 16 17 18 19 20 21 22 23 24 25 2…" at bounding box center [278, 270] width 34 height 17
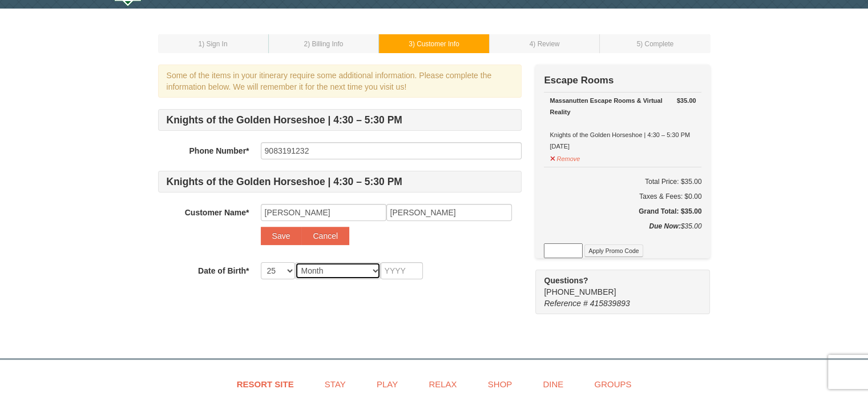
click at [341, 267] on select "Month January February March April May June July August September October Novem…" at bounding box center [338, 270] width 86 height 17
select select "06"
click at [295, 262] on select "Month January February March April May June July August September October Novem…" at bounding box center [338, 270] width 86 height 17
click at [396, 269] on input "text" at bounding box center [402, 270] width 42 height 17
type input "1957"
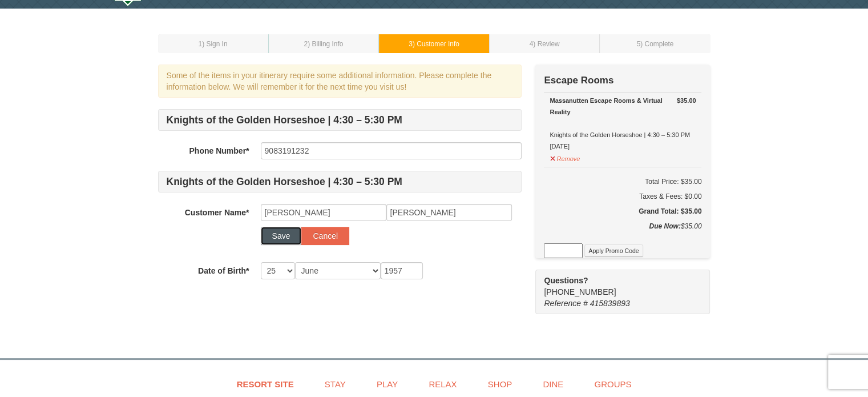
click at [282, 236] on button "Save" at bounding box center [281, 236] width 41 height 18
select select
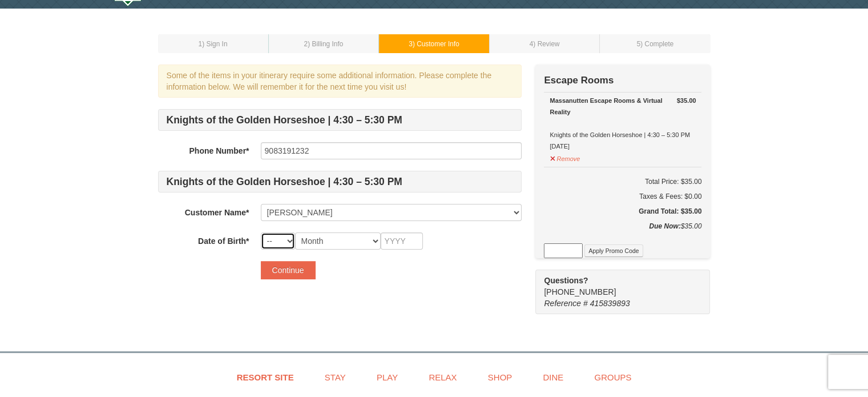
click at [282, 236] on select "-- 01 02 03 04 05 06 07 08 09 10 11 12 13 14 15 16 17 18 19 20 21 22 23 24 25 2…" at bounding box center [278, 240] width 34 height 17
select select "25"
click at [261, 232] on select "-- 01 02 03 04 05 06 07 08 09 10 11 12 13 14 15 16 17 18 19 20 21 22 23 24 25 2…" at bounding box center [278, 240] width 34 height 17
click at [345, 236] on select "Month January February March April May June July August September October Novem…" at bounding box center [338, 240] width 86 height 17
select select "06"
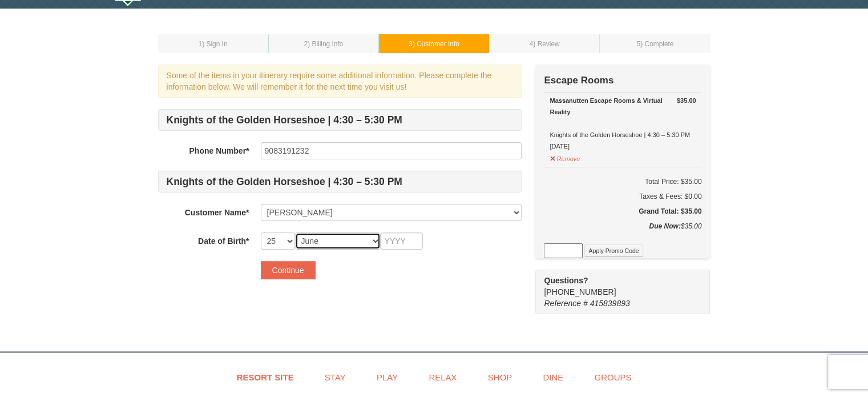
click at [295, 232] on select "Month January February March April May June July August September October Novem…" at bounding box center [338, 240] width 86 height 17
click at [401, 238] on input "text" at bounding box center [402, 240] width 42 height 17
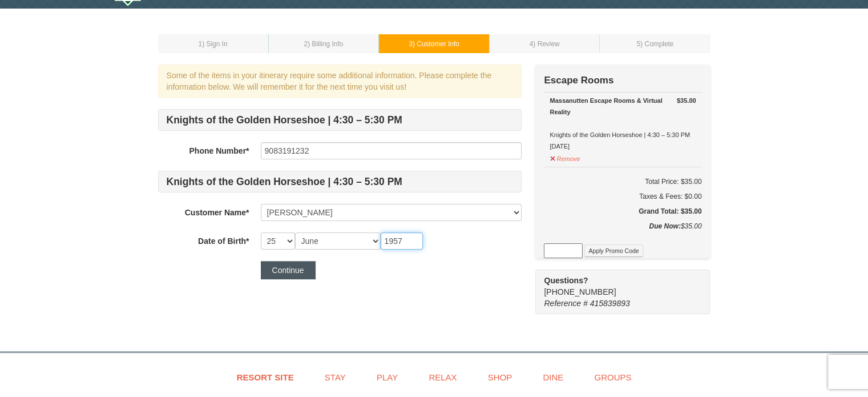
type input "1957"
click at [297, 263] on button "Continue" at bounding box center [288, 270] width 55 height 18
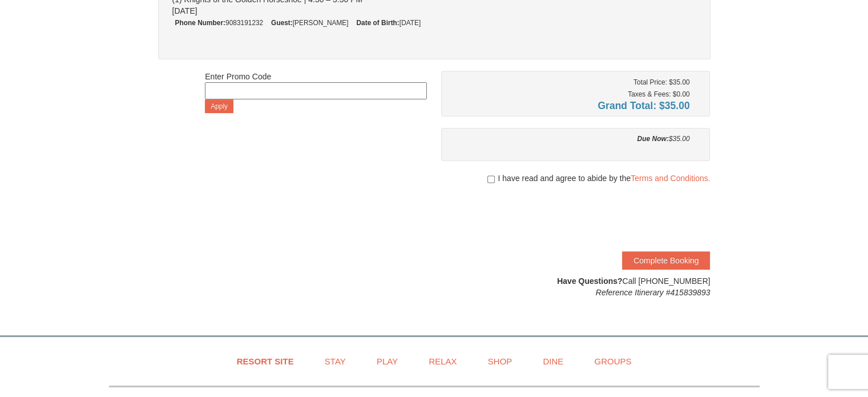
scroll to position [151, 0]
click at [490, 179] on input "checkbox" at bounding box center [491, 179] width 7 height 9
checkbox input "true"
click at [677, 261] on button "Complete Booking" at bounding box center [666, 260] width 88 height 18
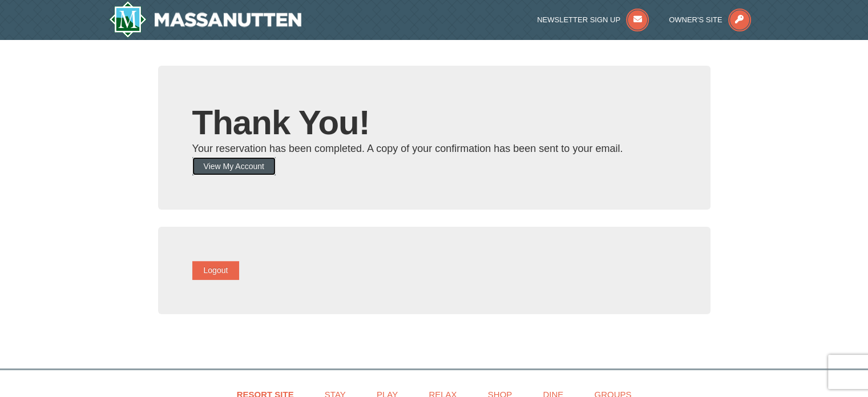
click at [265, 166] on button "View My Account" at bounding box center [233, 166] width 83 height 18
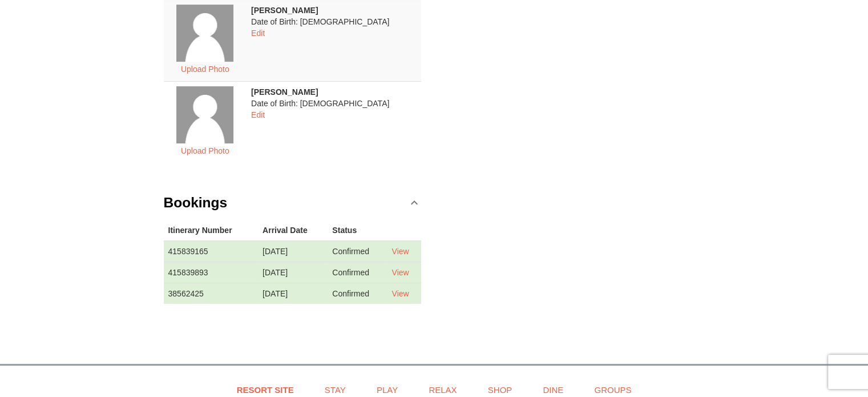
scroll to position [413, 0]
click at [405, 247] on link "View" at bounding box center [400, 250] width 17 height 9
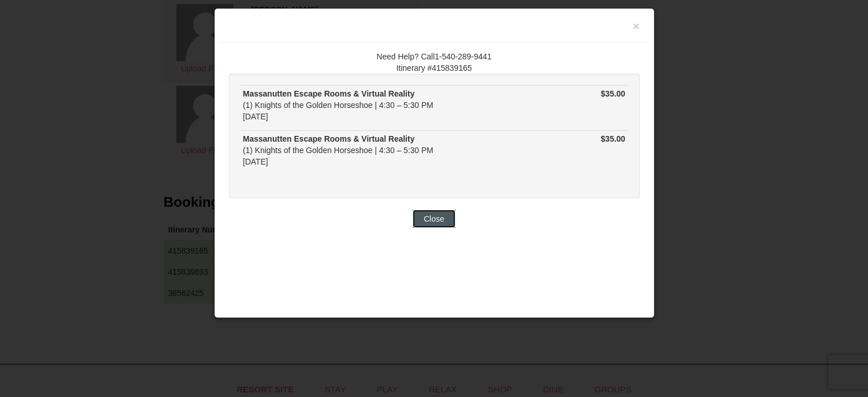
click at [442, 223] on button "Close" at bounding box center [434, 219] width 43 height 18
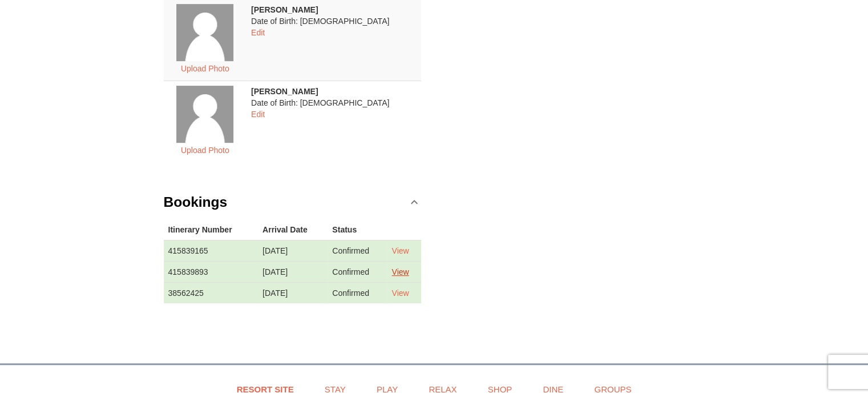
click at [408, 271] on link "View" at bounding box center [400, 271] width 17 height 9
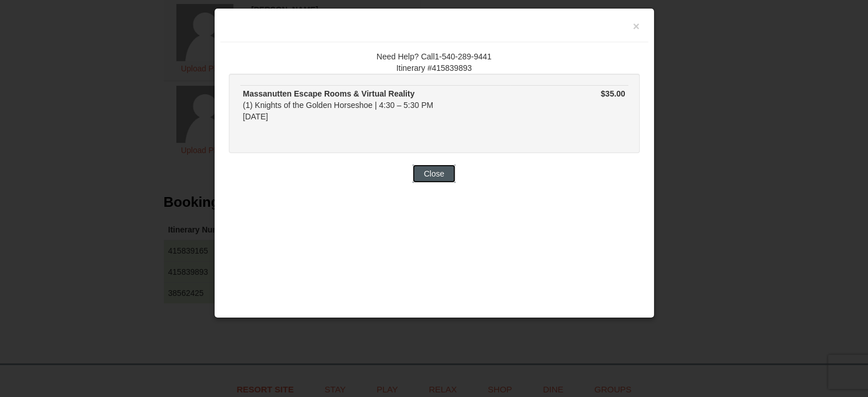
click at [432, 166] on button "Close" at bounding box center [434, 173] width 43 height 18
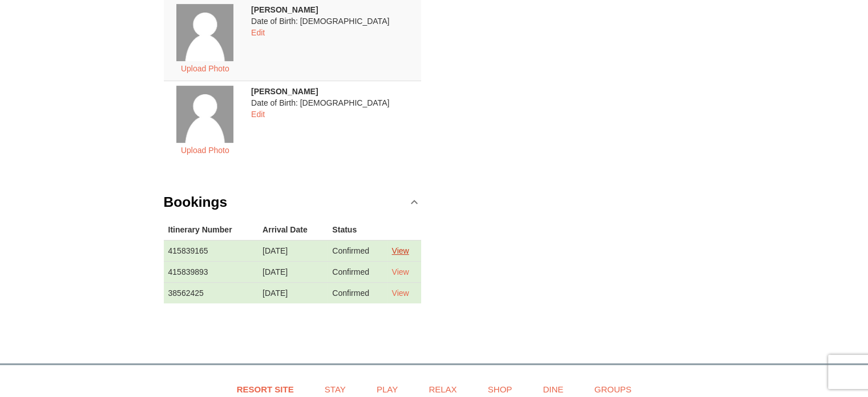
click at [409, 248] on link "View" at bounding box center [400, 250] width 17 height 9
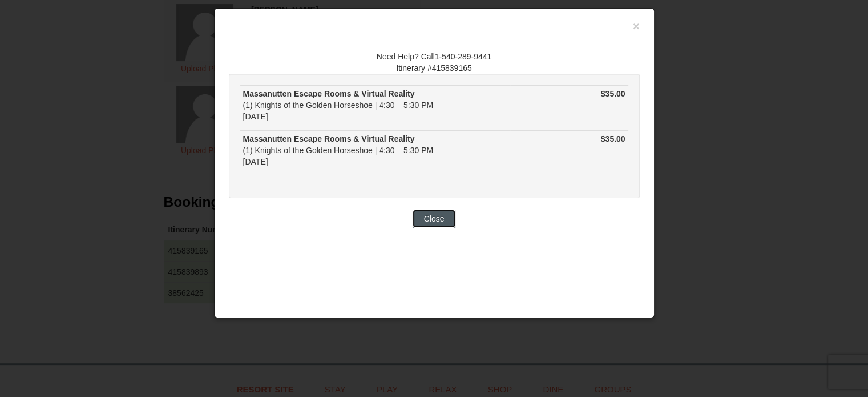
click at [436, 216] on button "Close" at bounding box center [434, 219] width 43 height 18
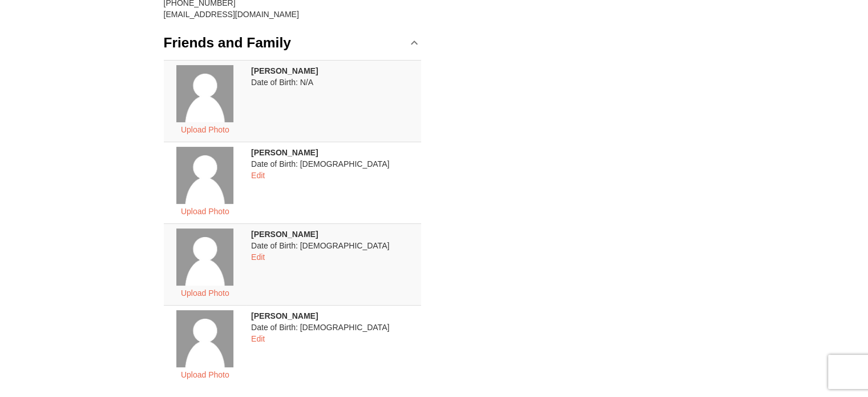
scroll to position [190, 0]
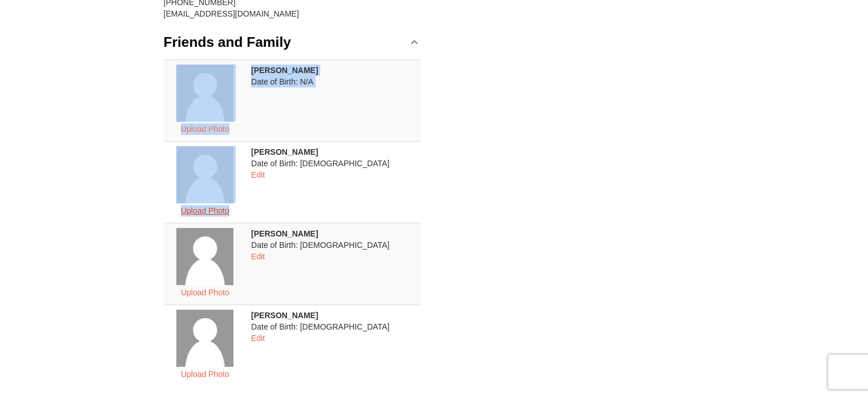
drag, startPoint x: 428, startPoint y: 176, endPoint x: 244, endPoint y: 208, distance: 186.5
click at [244, 208] on div "Contact Info Edit [PERSON_NAME] [STREET_ADDRESS][PERSON_NAME] [PHONE_NUMBER] [E…" at bounding box center [434, 230] width 553 height 639
click at [393, 206] on td "[PERSON_NAME] Date of Birth: [DEMOGRAPHIC_DATA] Edit" at bounding box center [334, 182] width 175 height 82
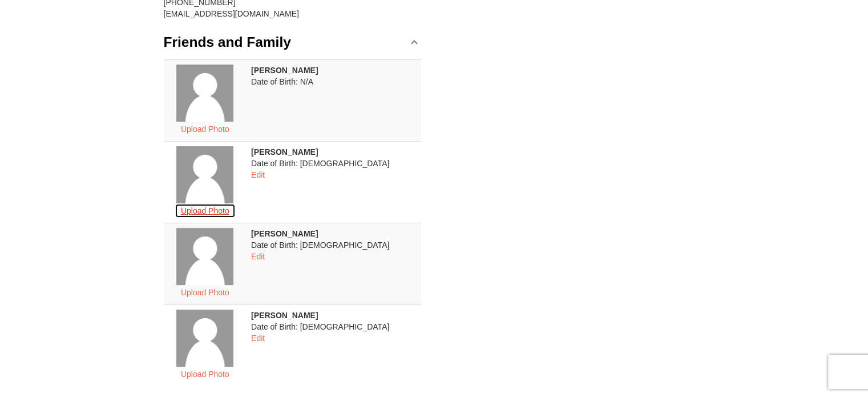
click at [230, 209] on button "Upload Photo" at bounding box center [205, 210] width 61 height 15
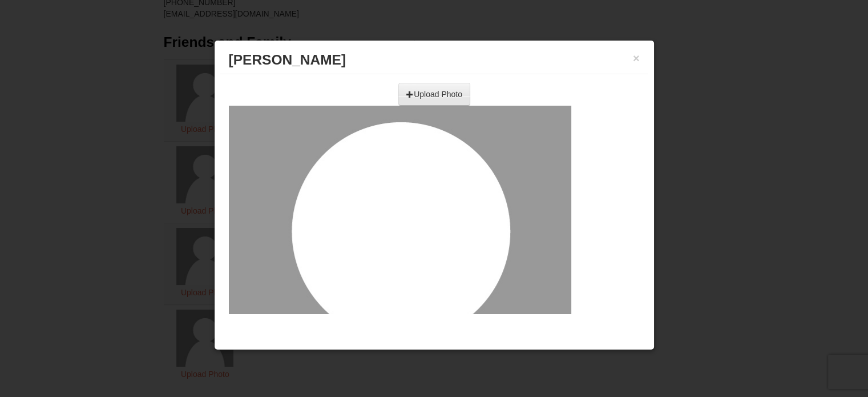
click at [439, 92] on input "file" at bounding box center [309, 90] width 324 height 17
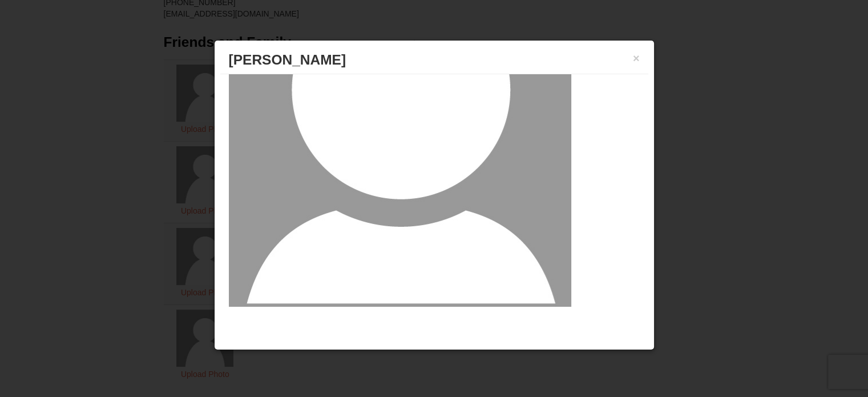
scroll to position [0, 0]
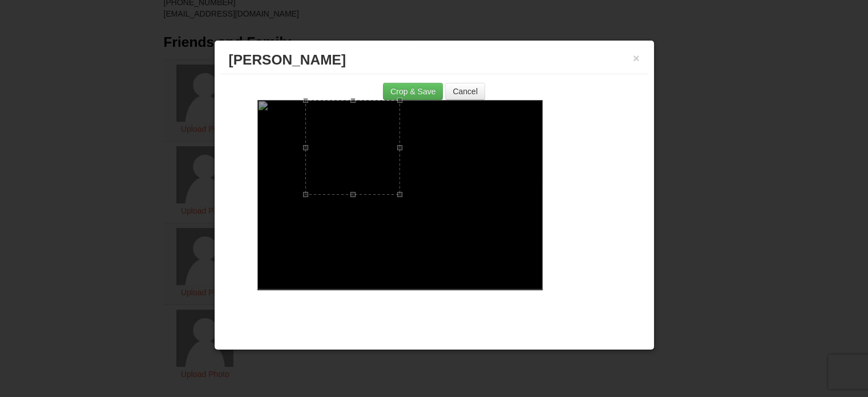
drag, startPoint x: 494, startPoint y: 193, endPoint x: 400, endPoint y: 219, distance: 98.2
click at [400, 219] on div at bounding box center [400, 195] width 285 height 190
drag, startPoint x: 349, startPoint y: 166, endPoint x: 341, endPoint y: 248, distance: 82.7
click at [341, 248] on div at bounding box center [344, 229] width 95 height 95
drag, startPoint x: 391, startPoint y: 181, endPoint x: 369, endPoint y: 192, distance: 24.5
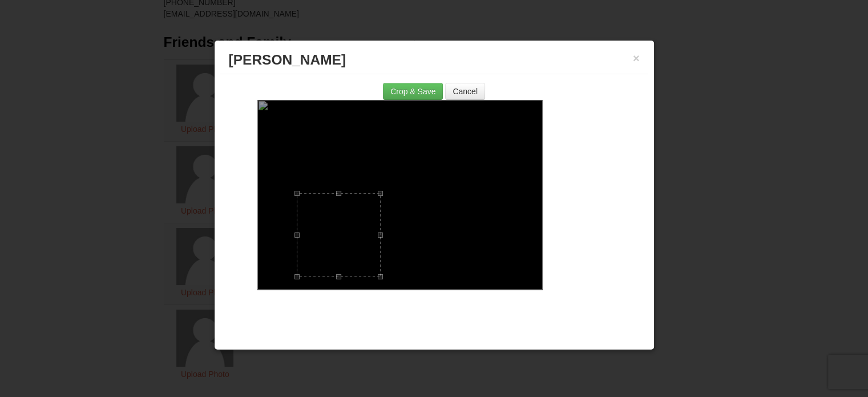
click at [369, 193] on div at bounding box center [339, 235] width 84 height 84
drag, startPoint x: 349, startPoint y: 222, endPoint x: 352, endPoint y: 215, distance: 7.2
click at [352, 215] on div at bounding box center [342, 228] width 84 height 84
drag, startPoint x: 353, startPoint y: 220, endPoint x: 359, endPoint y: 217, distance: 6.4
click at [359, 217] on div at bounding box center [347, 225] width 84 height 84
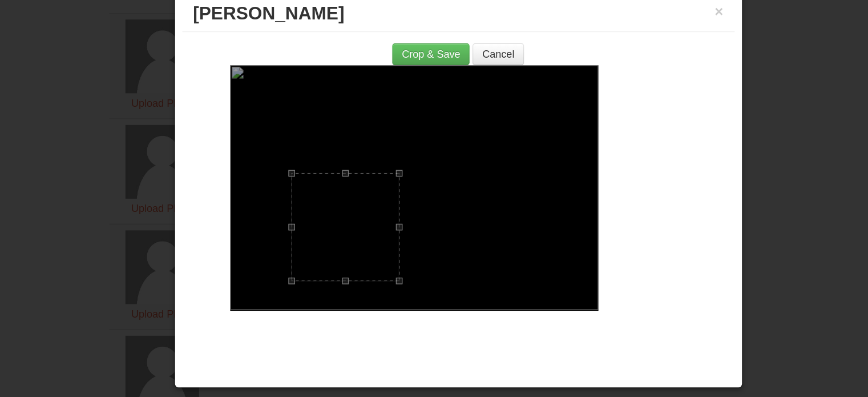
scroll to position [190, 0]
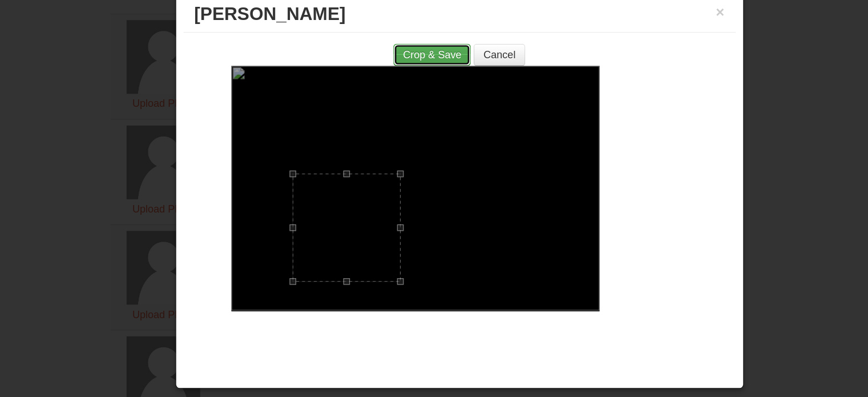
click at [426, 91] on button "Crop & Save" at bounding box center [413, 91] width 60 height 17
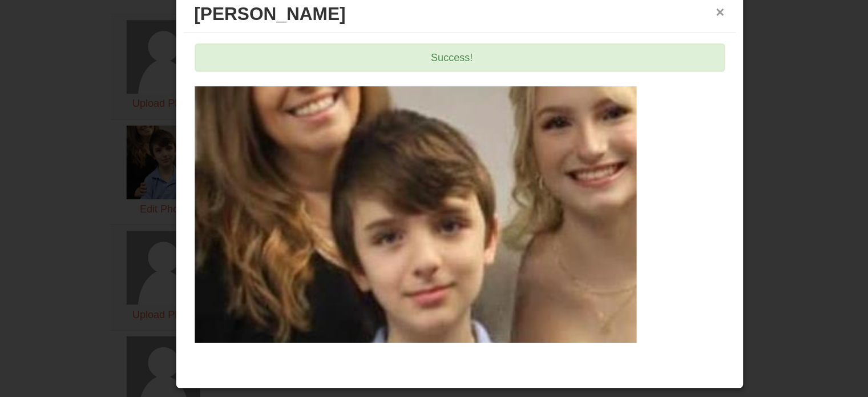
click at [635, 57] on button "×" at bounding box center [636, 58] width 7 height 11
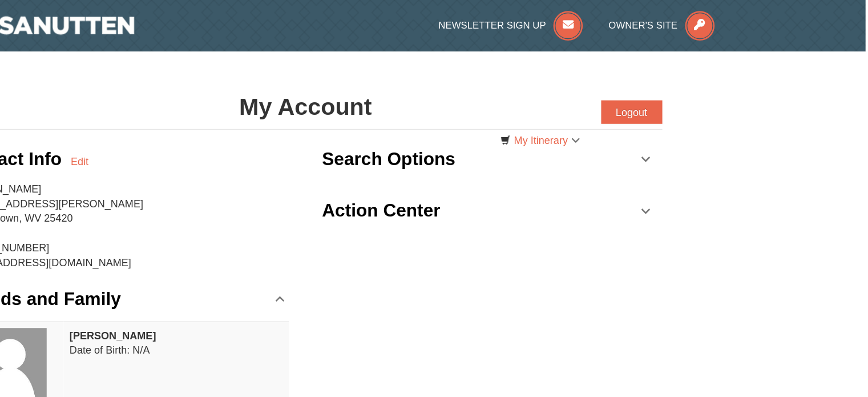
scroll to position [0, 0]
